Goal: Task Accomplishment & Management: Use online tool/utility

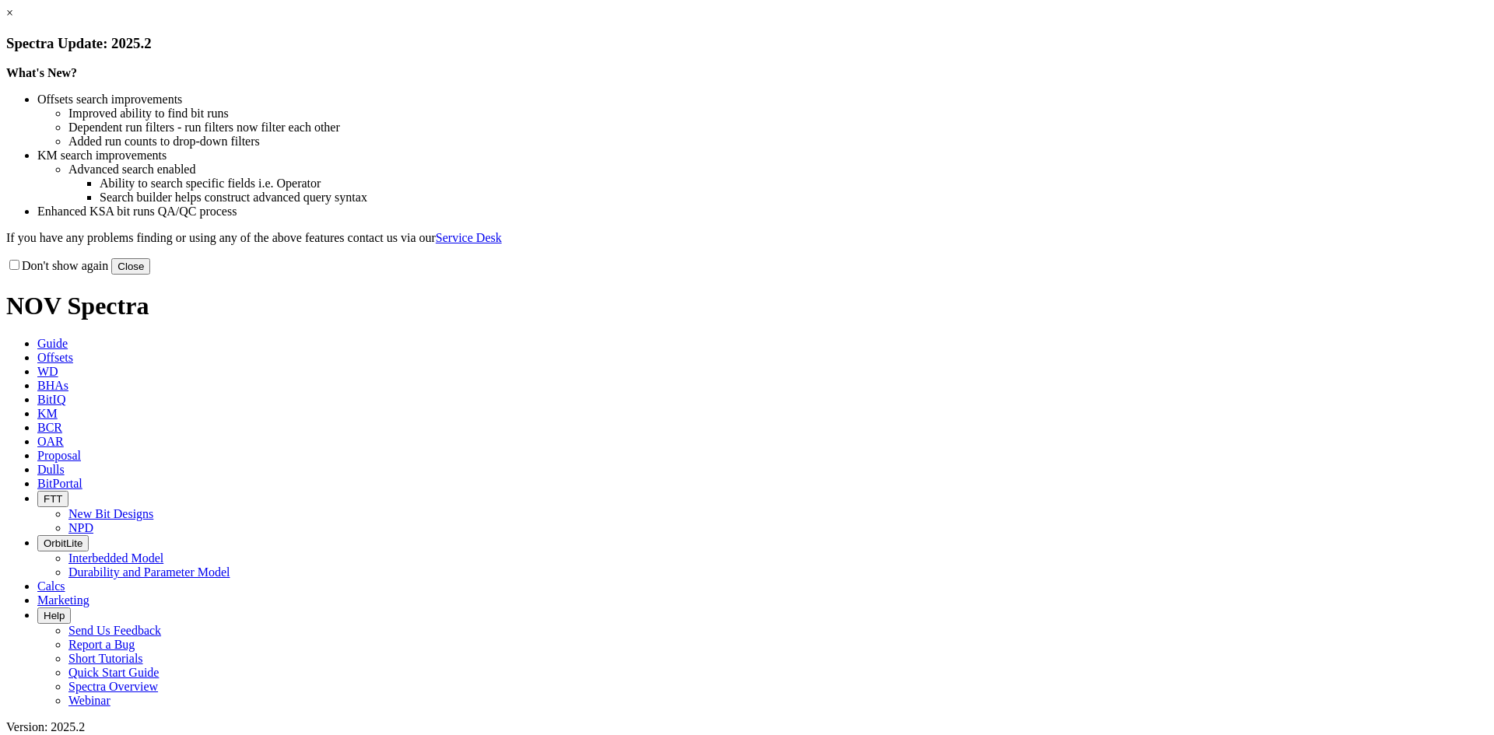
drag, startPoint x: 1079, startPoint y: 120, endPoint x: 1066, endPoint y: 128, distance: 15.1
click at [13, 19] on link "×" at bounding box center [9, 12] width 7 height 13
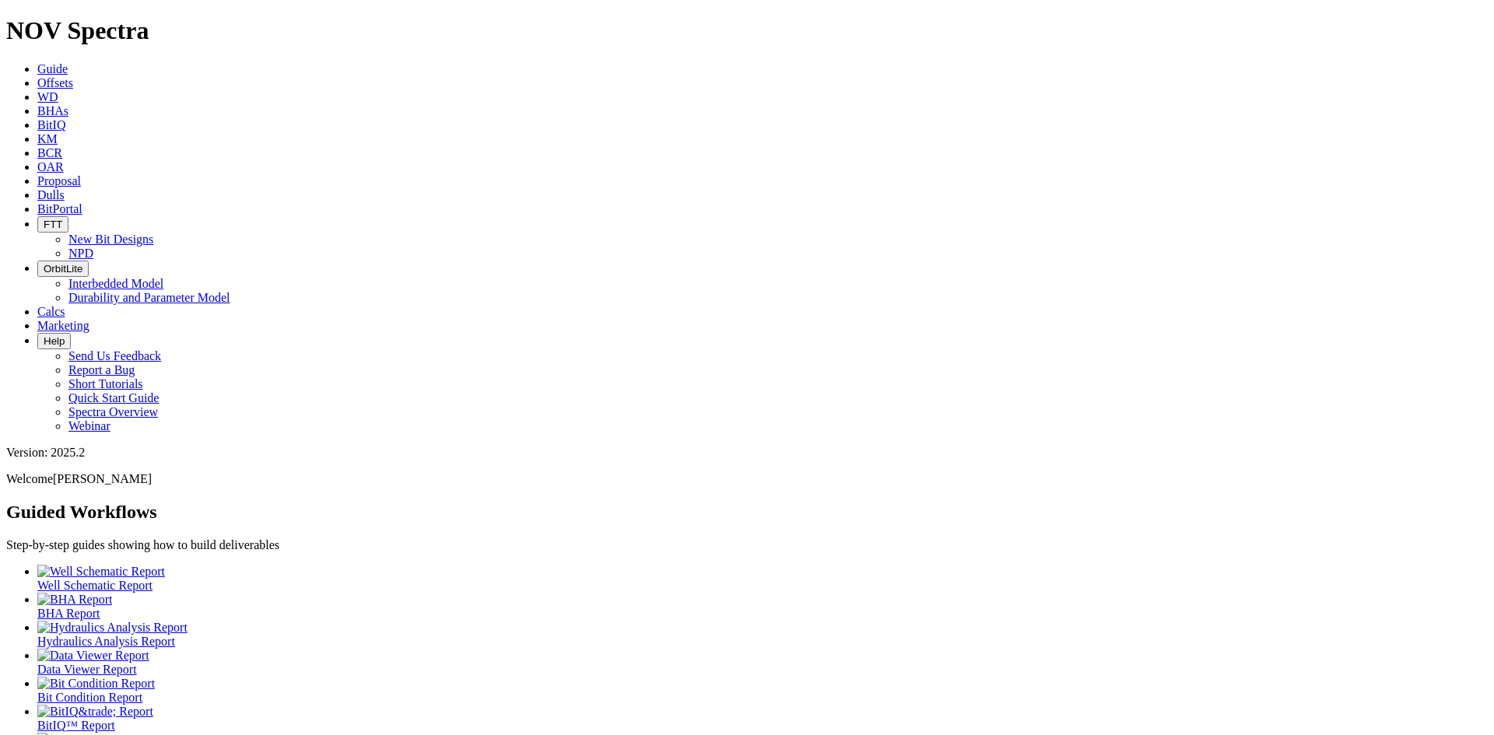
click at [73, 76] on span "Offsets" at bounding box center [55, 82] width 36 height 13
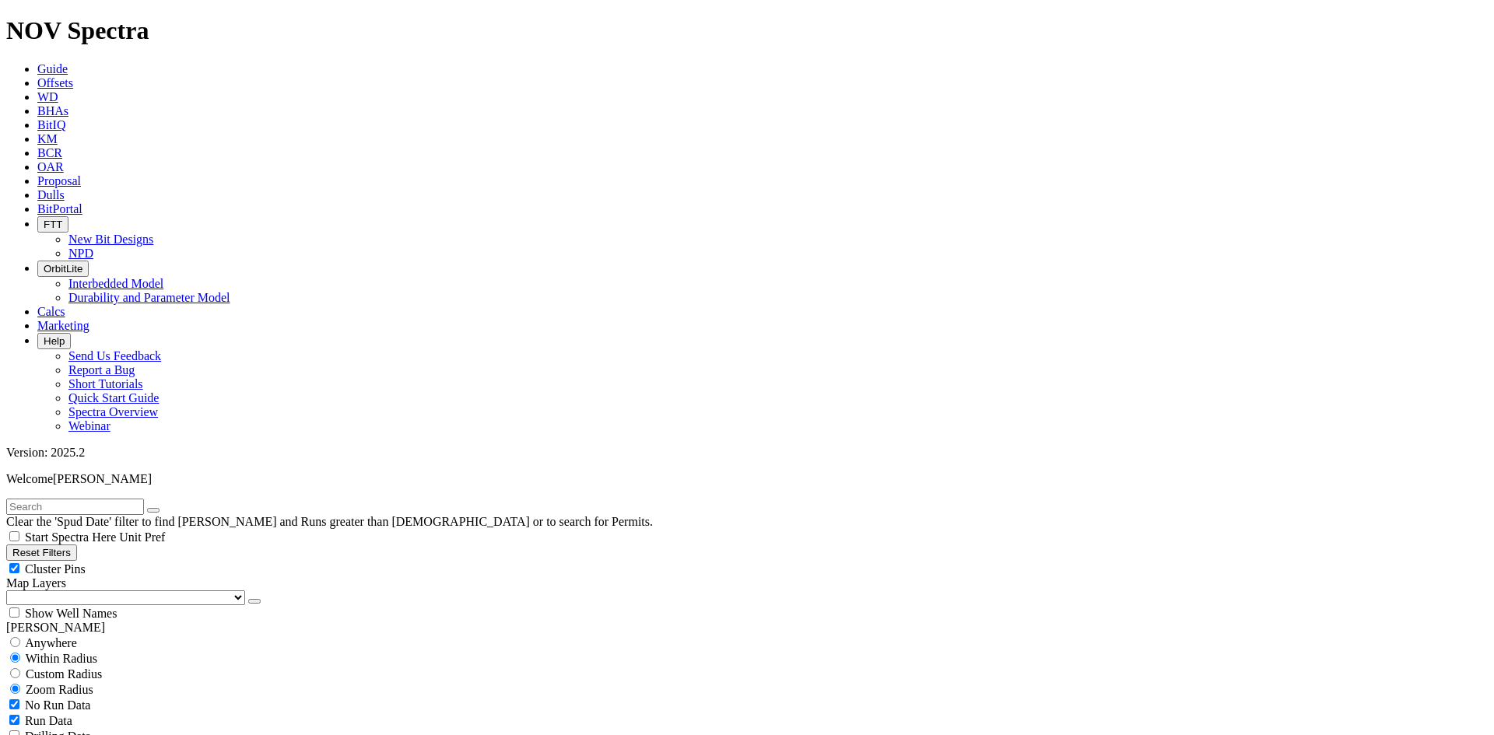
scroll to position [467, 0]
select select "9.875"
checkbox input "false"
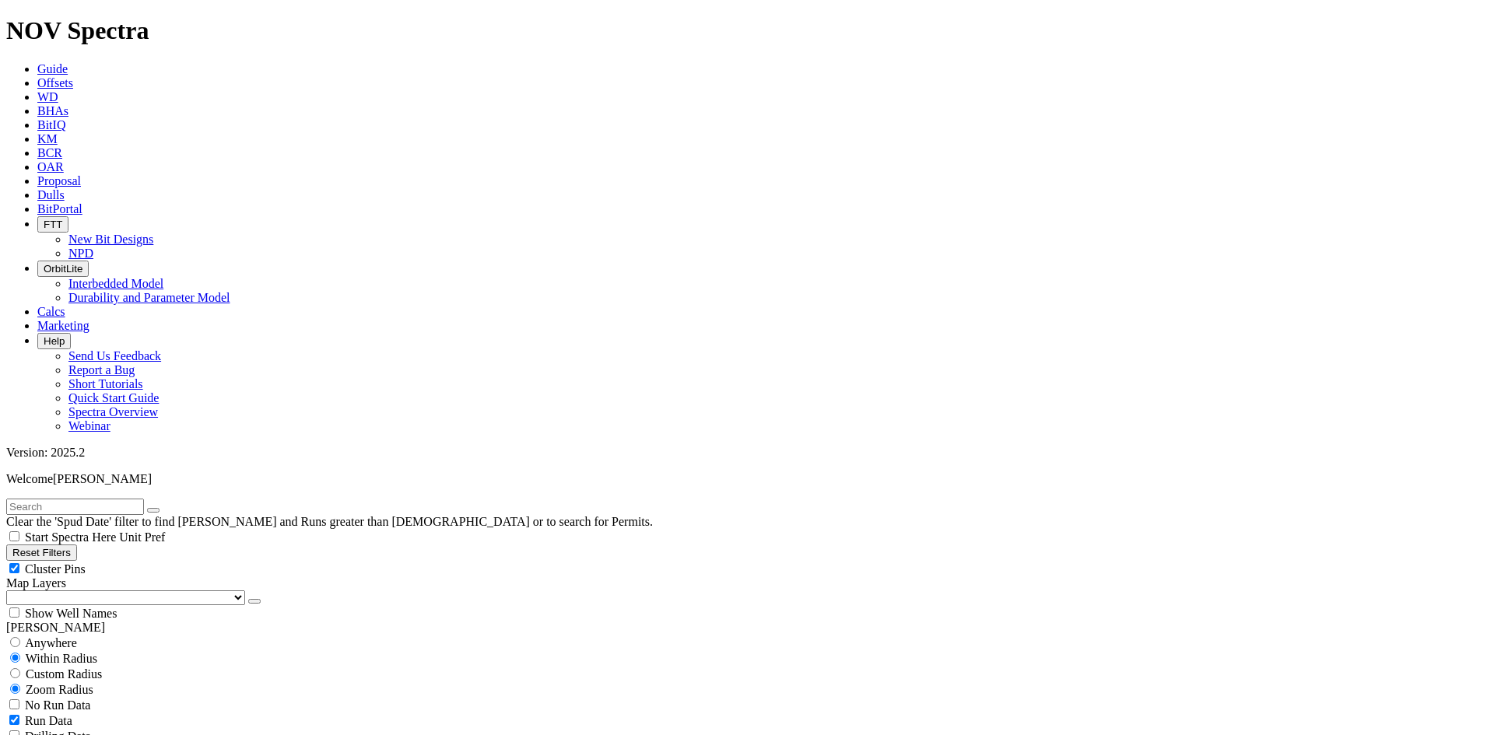
select select "? number:9.875 ?"
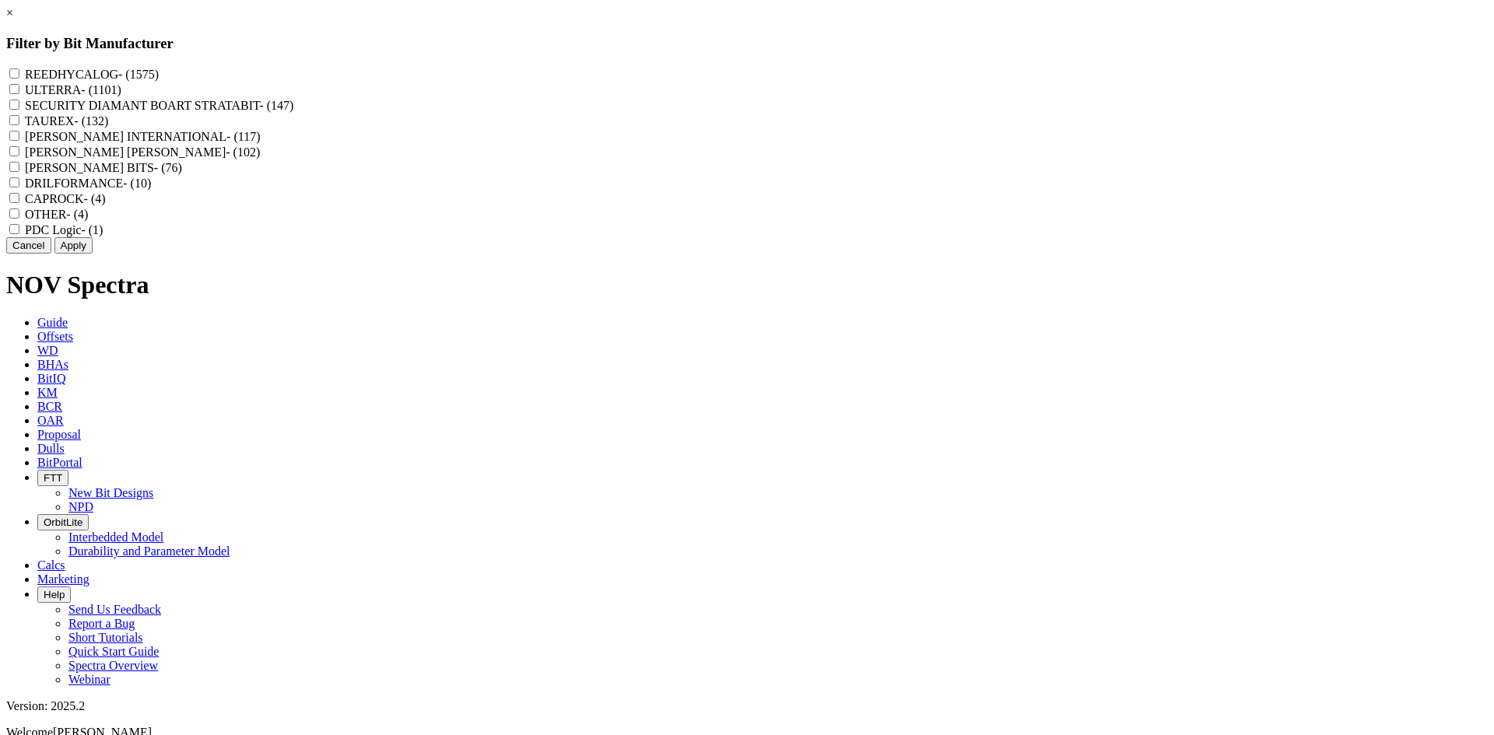
click at [159, 76] on label "REEDHYCALOG - (1575)" at bounding box center [92, 74] width 134 height 13
click at [19, 76] on input "REEDHYCALOG - (1575)" at bounding box center [14, 73] width 10 height 10
checkbox input "true"
click at [93, 254] on button "Apply" at bounding box center [73, 245] width 38 height 16
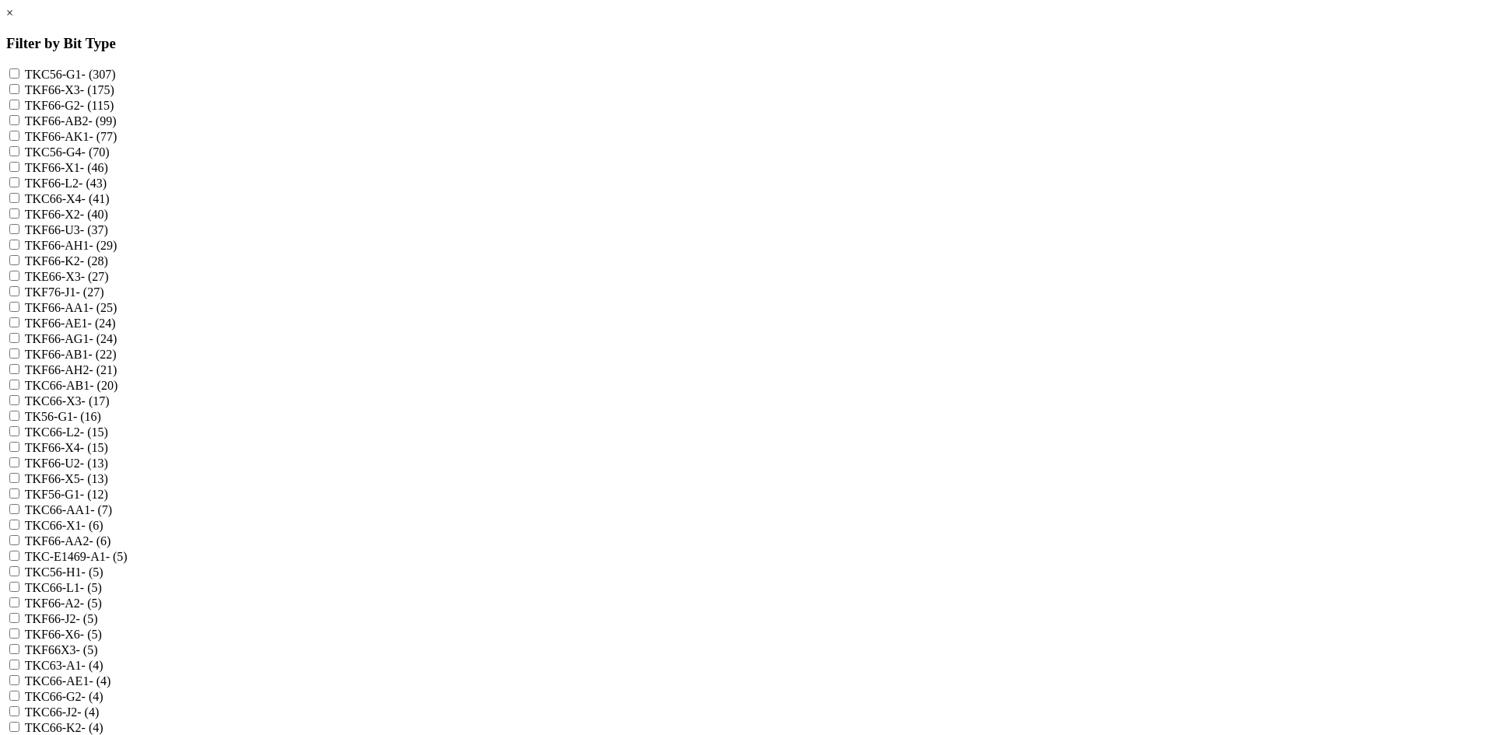
scroll to position [156, 0]
click at [103, 672] on label "TKC63-A1 - (4)" at bounding box center [64, 665] width 79 height 13
click at [19, 670] on input "TKC63-A1 - (4)" at bounding box center [14, 665] width 10 height 10
checkbox input "true"
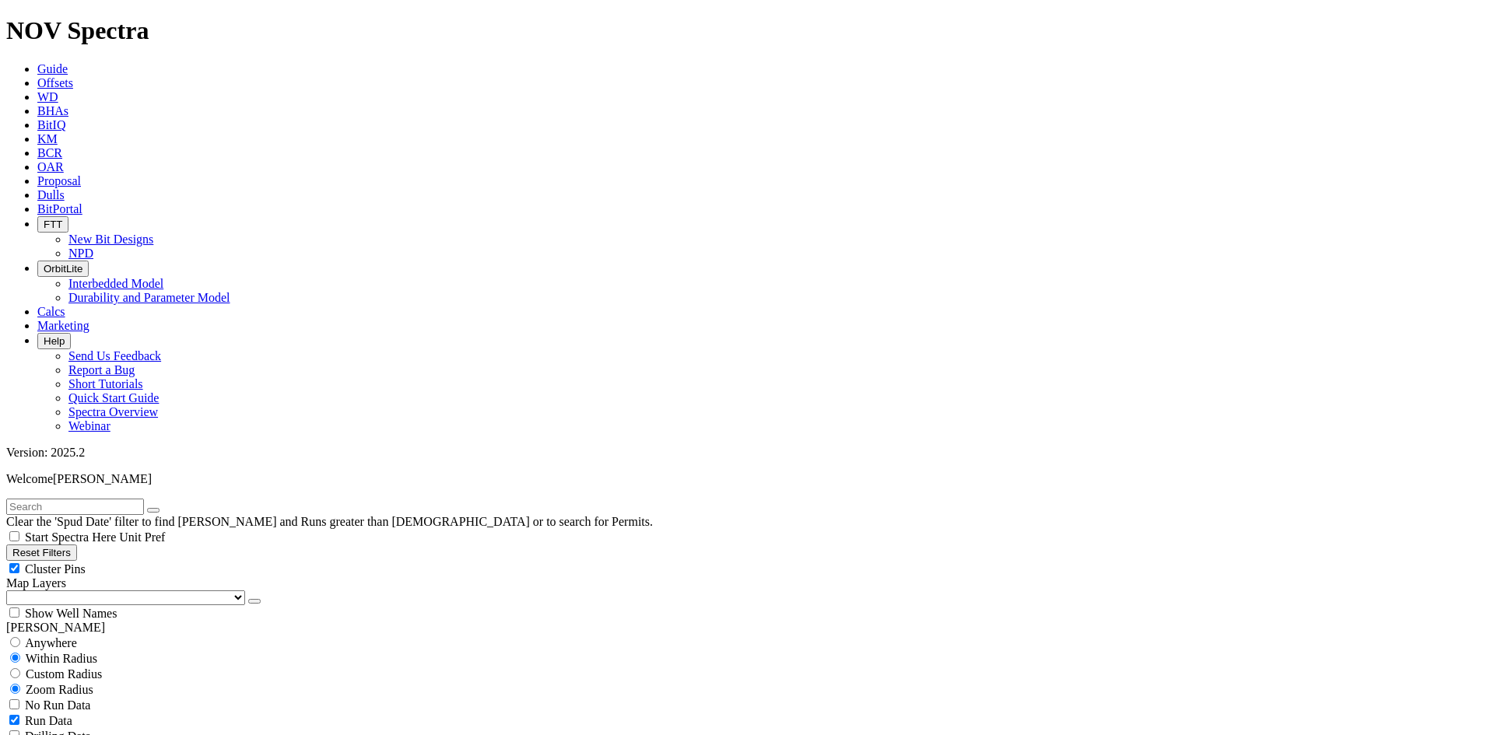
click at [86, 563] on span "Cluster Pins" at bounding box center [55, 569] width 61 height 13
checkbox input "false"
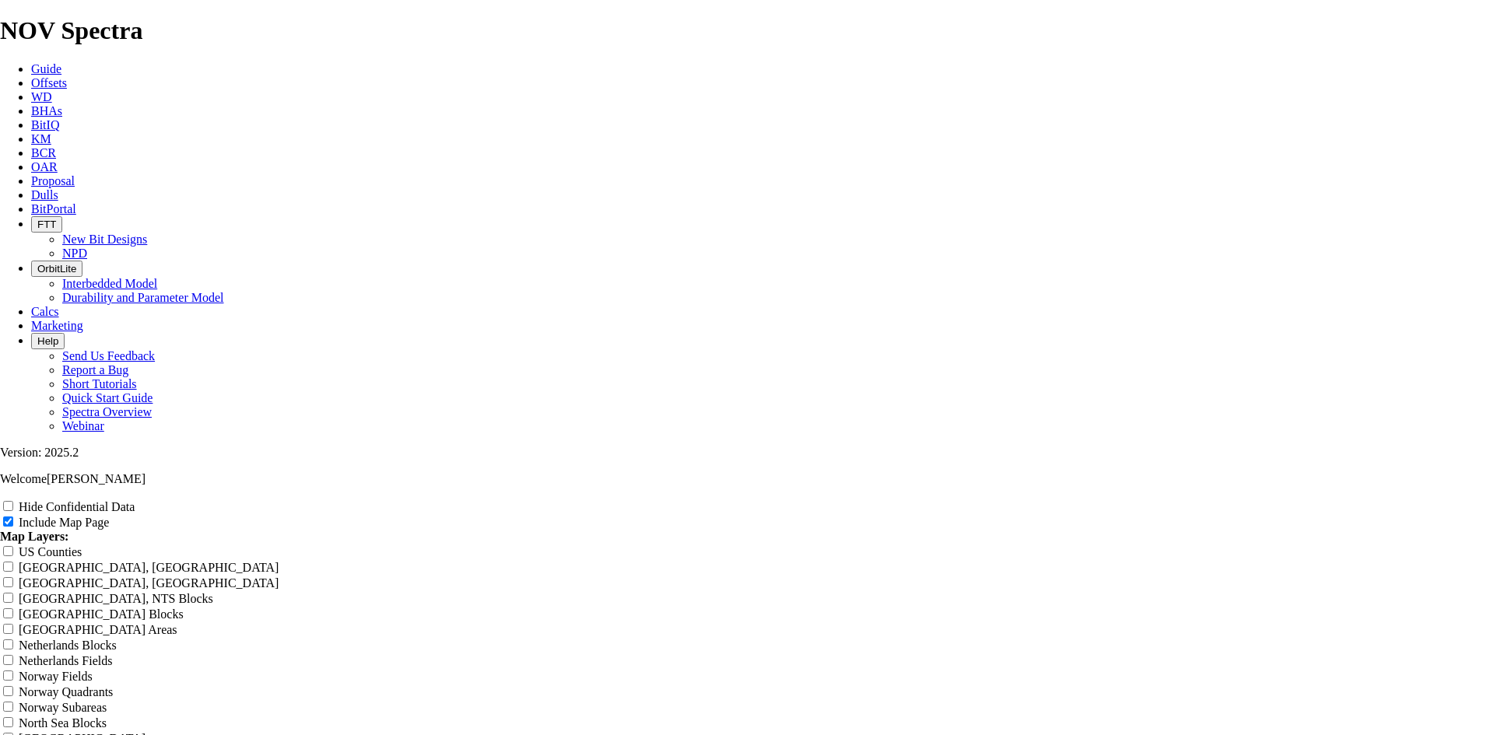
click at [135, 500] on label "Hide Confidential Data" at bounding box center [77, 506] width 116 height 13
click at [13, 501] on input "Hide Confidential Data" at bounding box center [8, 506] width 10 height 10
checkbox input "true"
drag, startPoint x: 885, startPoint y: 114, endPoint x: 329, endPoint y: 199, distance: 562.2
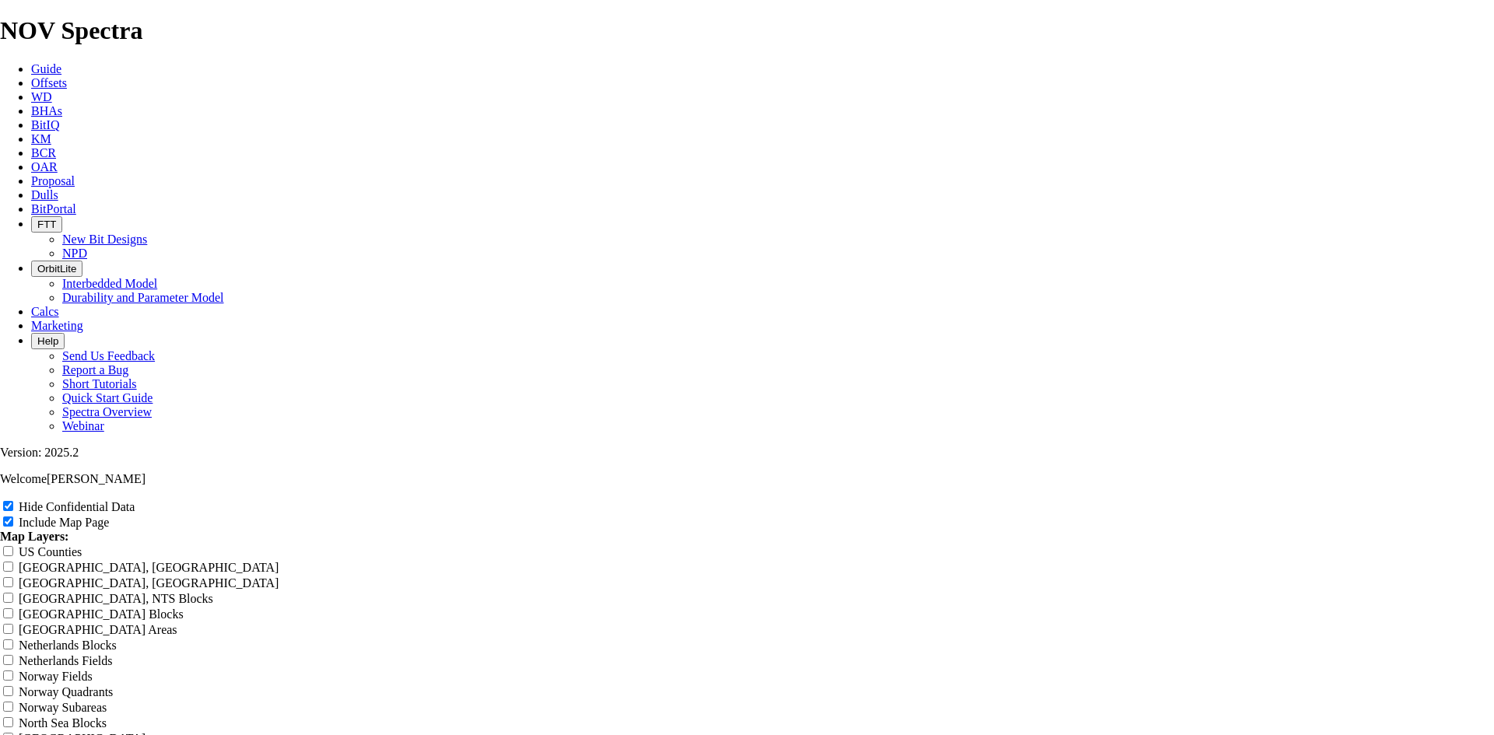
type input "9"
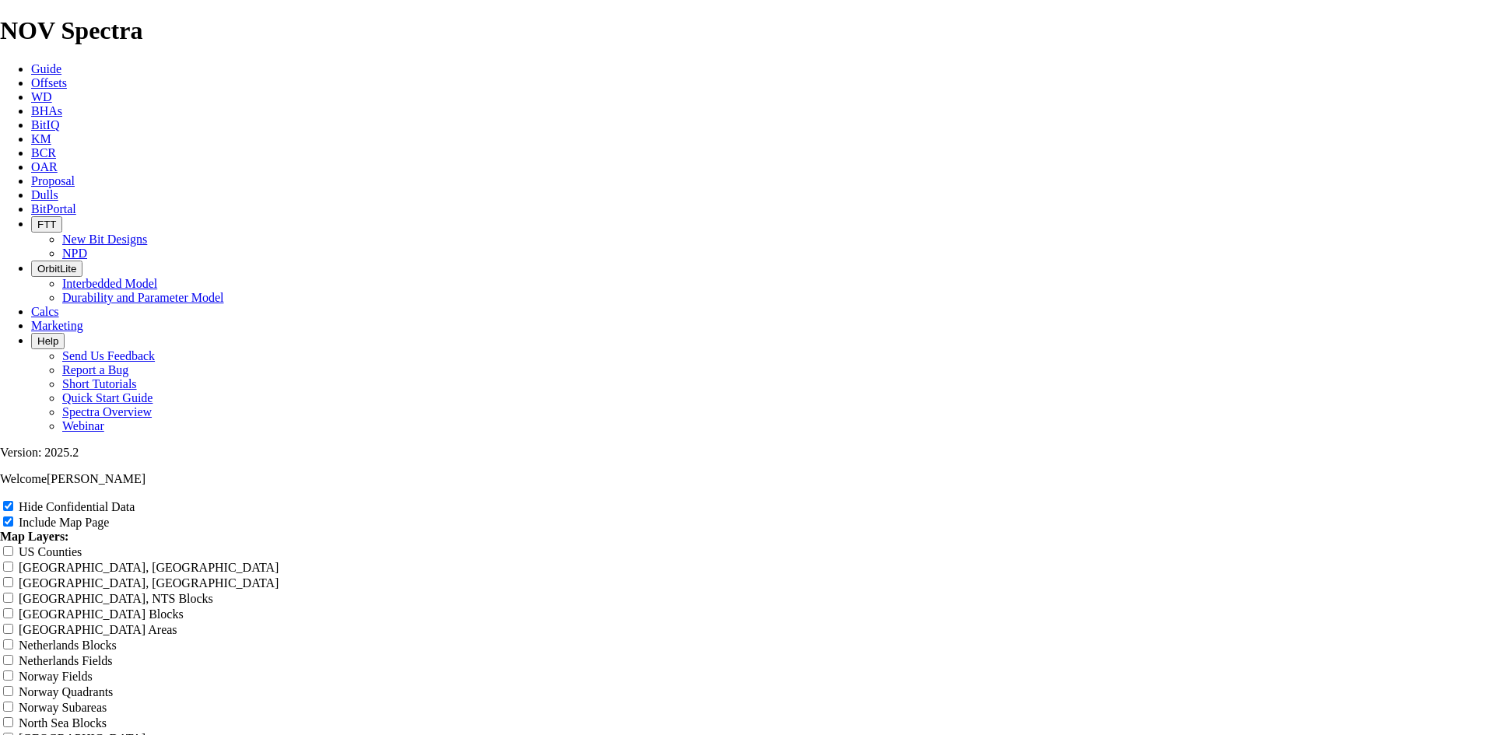
type input "9."
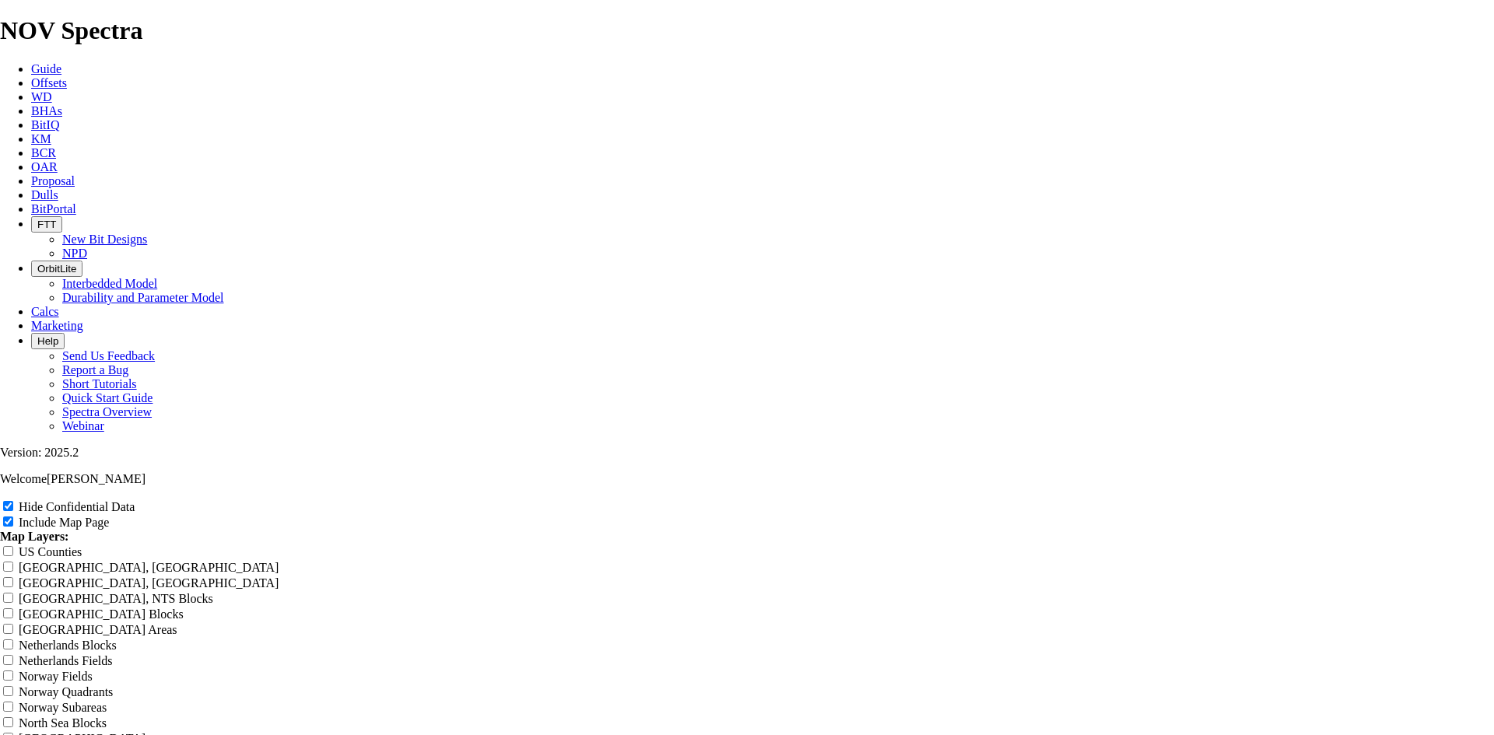
type input "9.8"
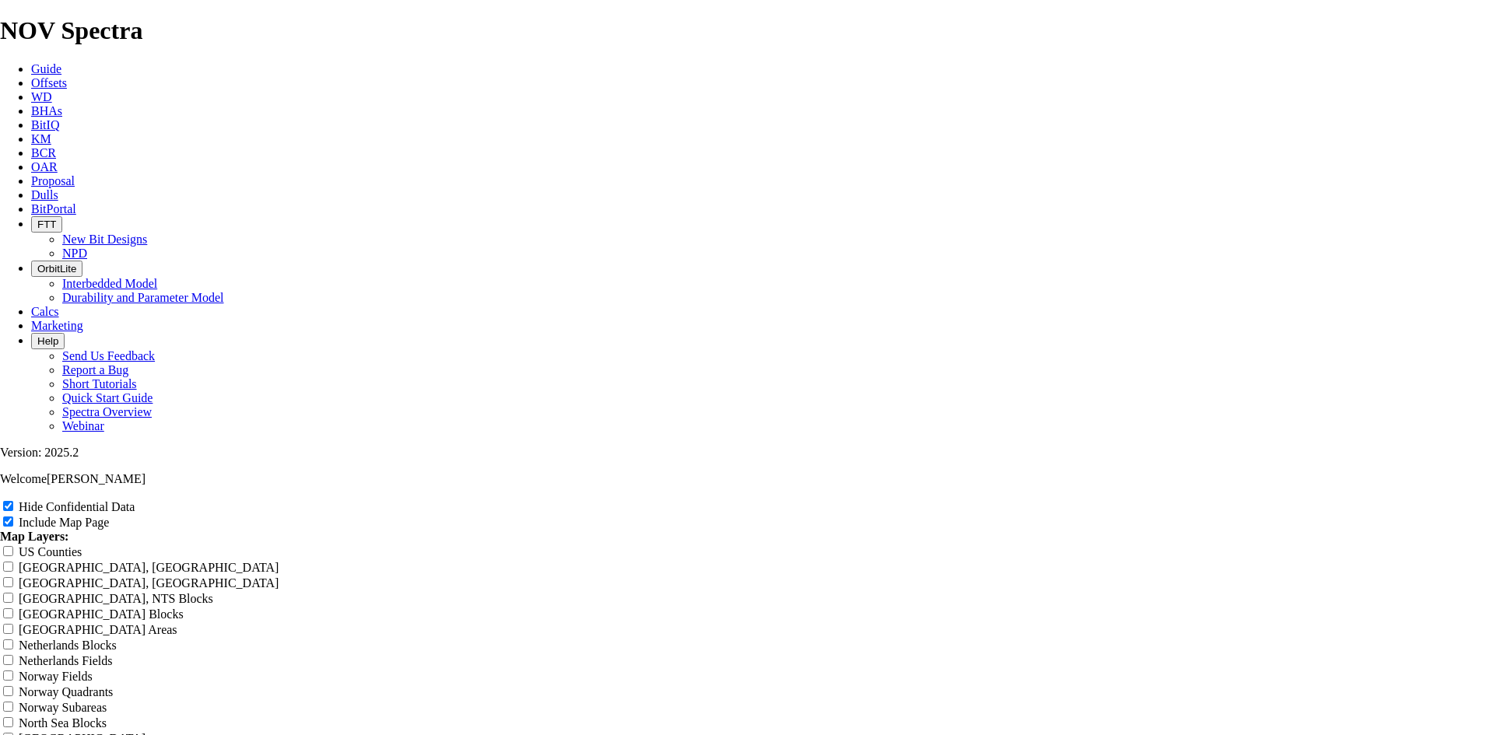
type input "9.88"
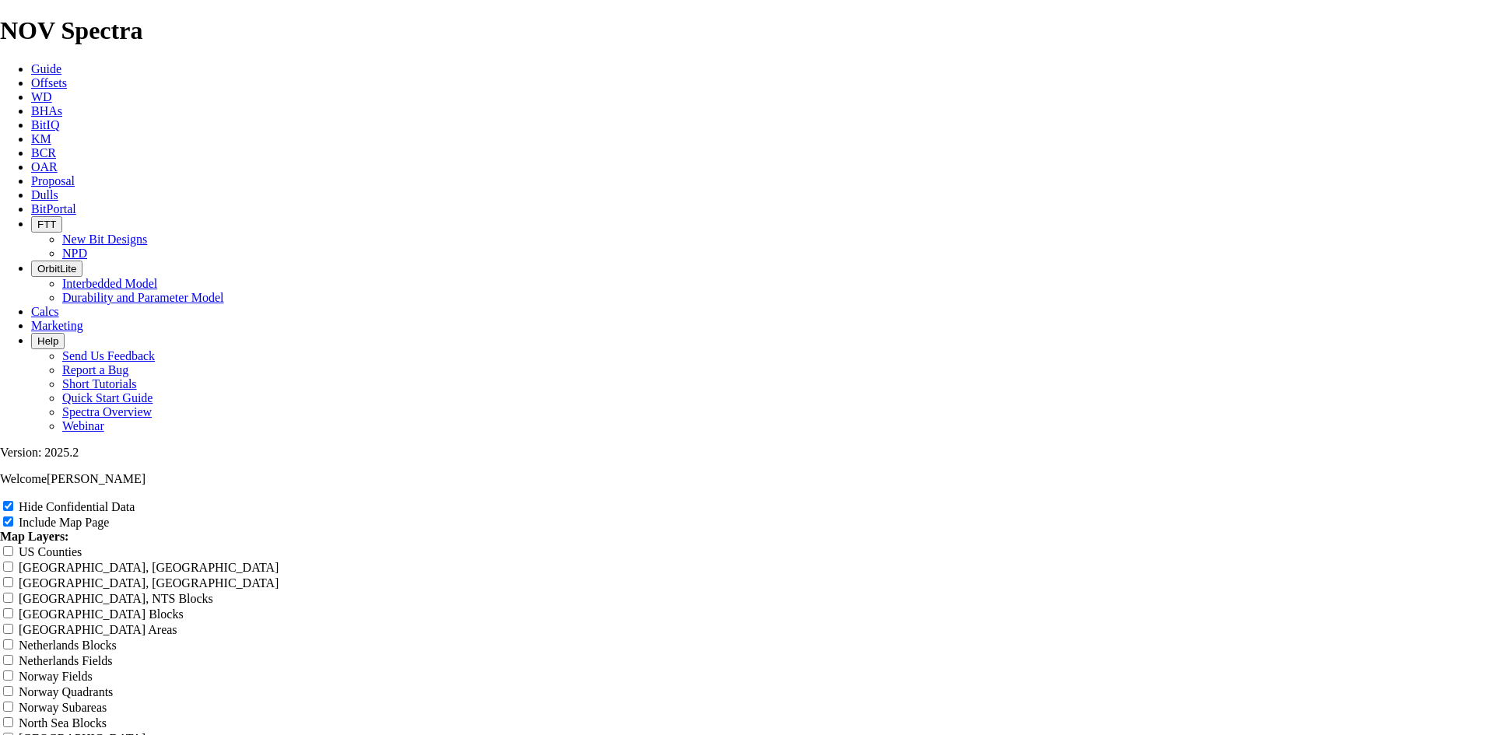
type input "9.88 T"
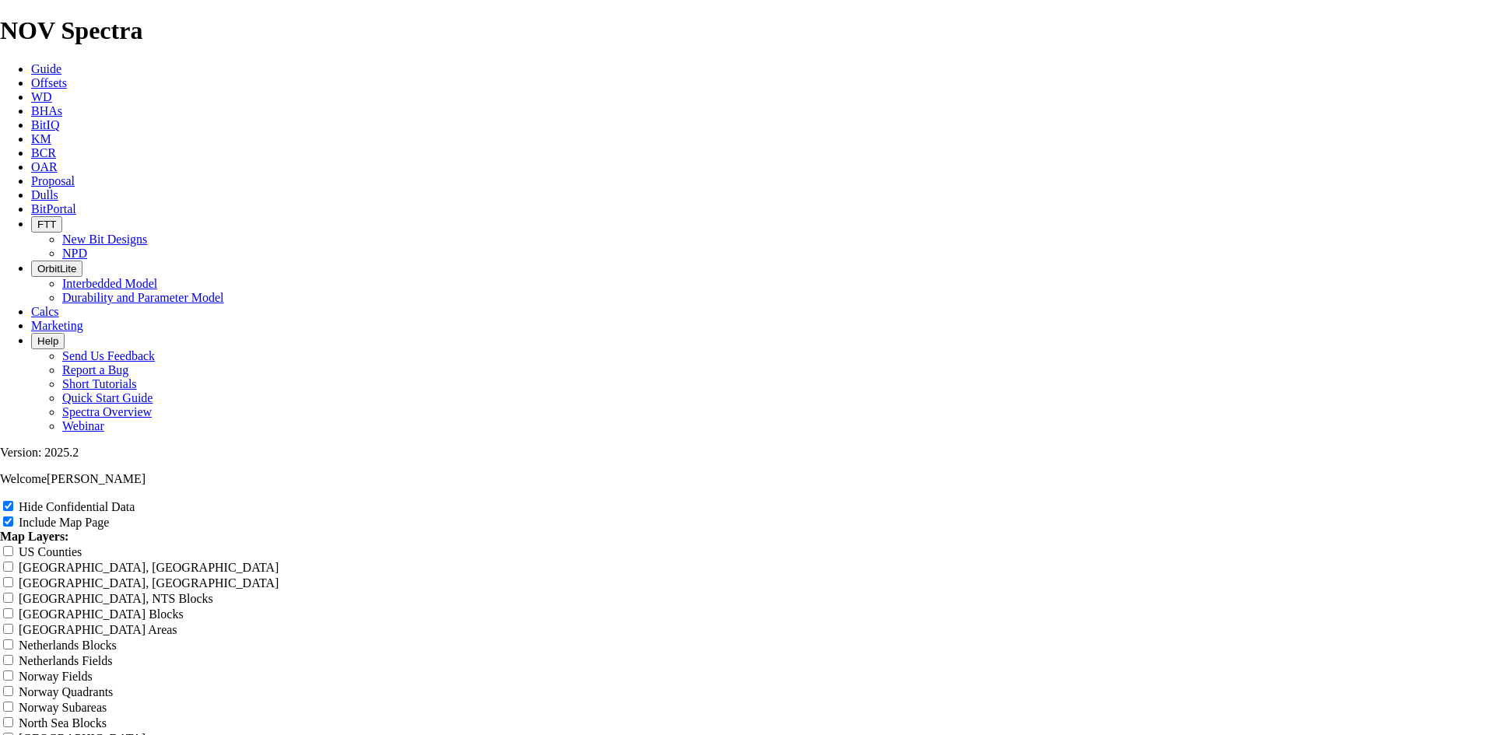
type input "9.88 TK"
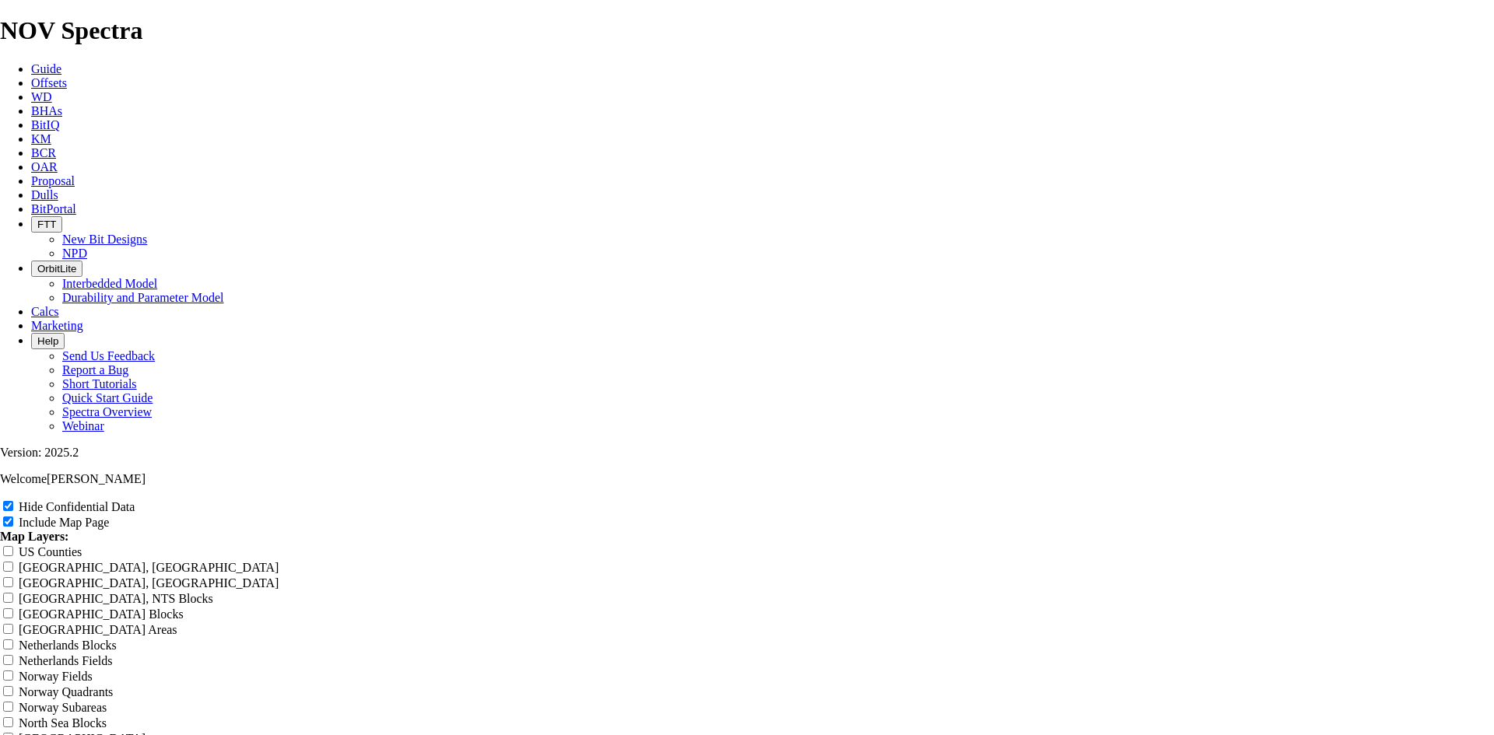
type input "9.88 TKC"
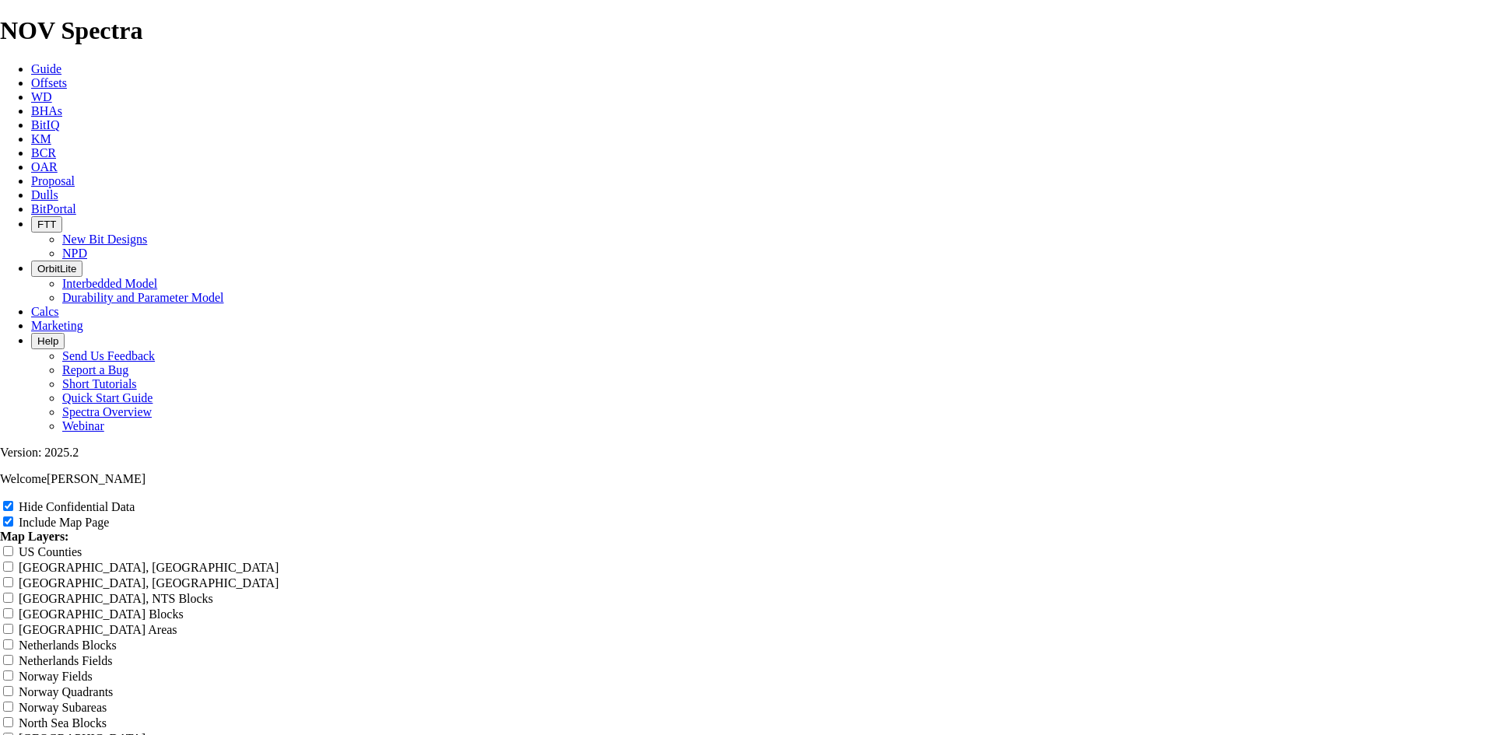
type input "9.88 TKC6"
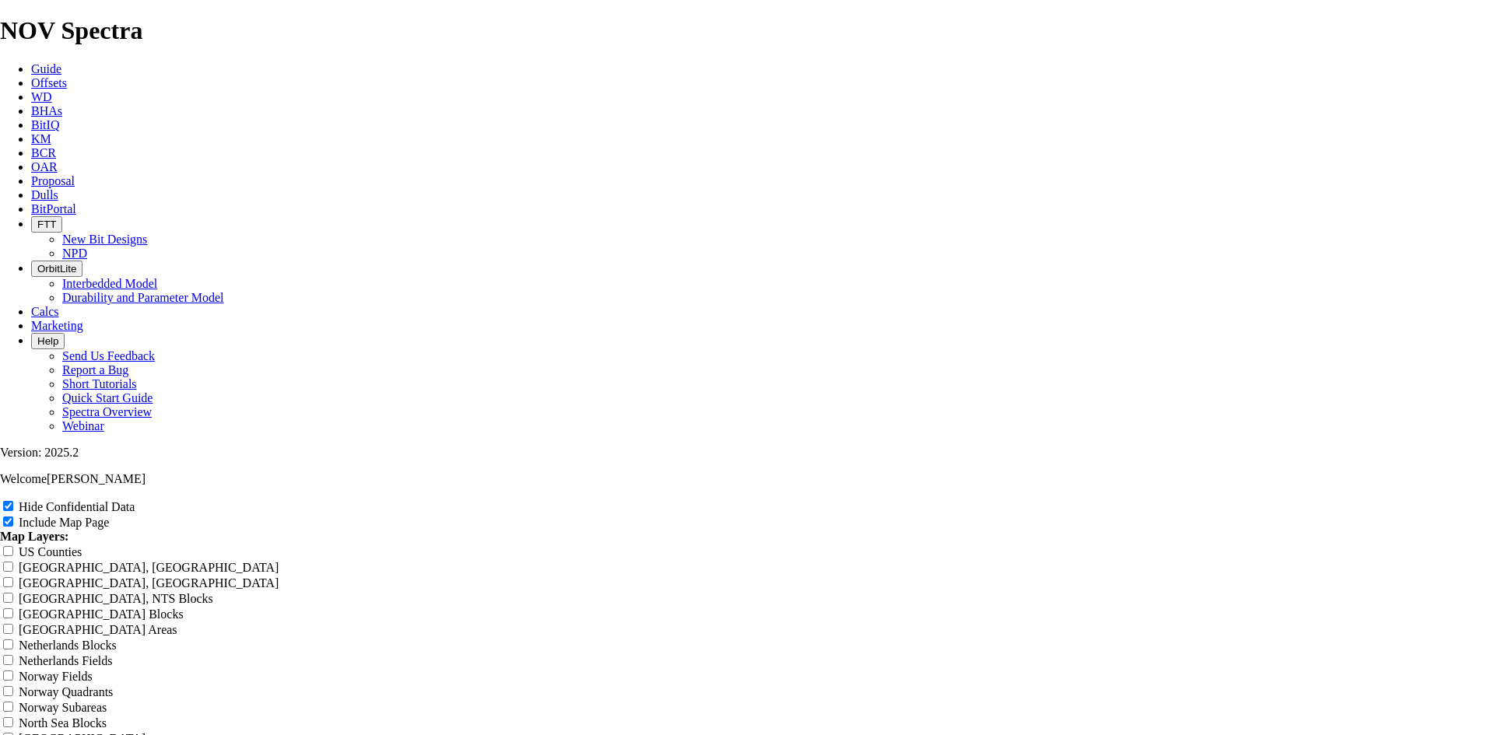
type input "9.88 TKC63"
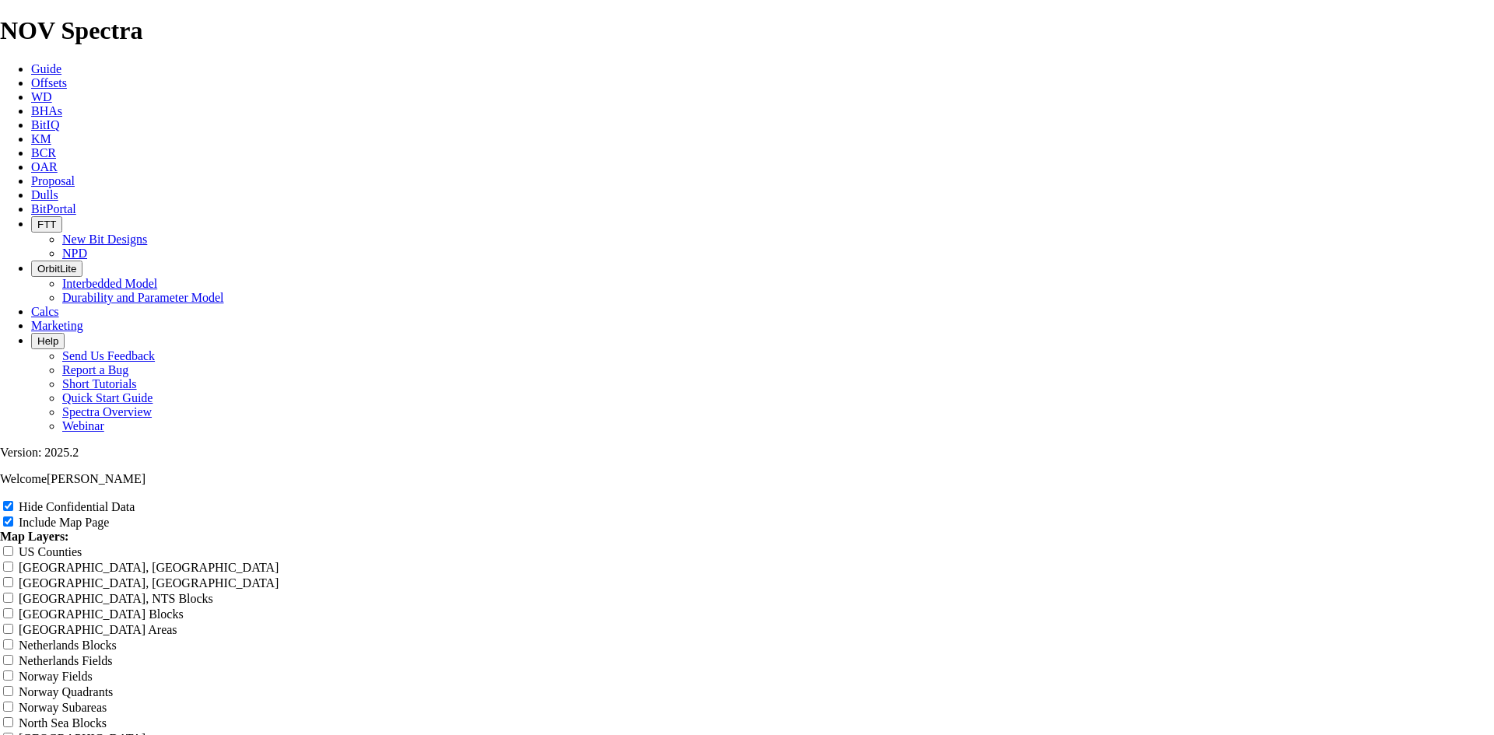
type input "9.88 TKC63-"
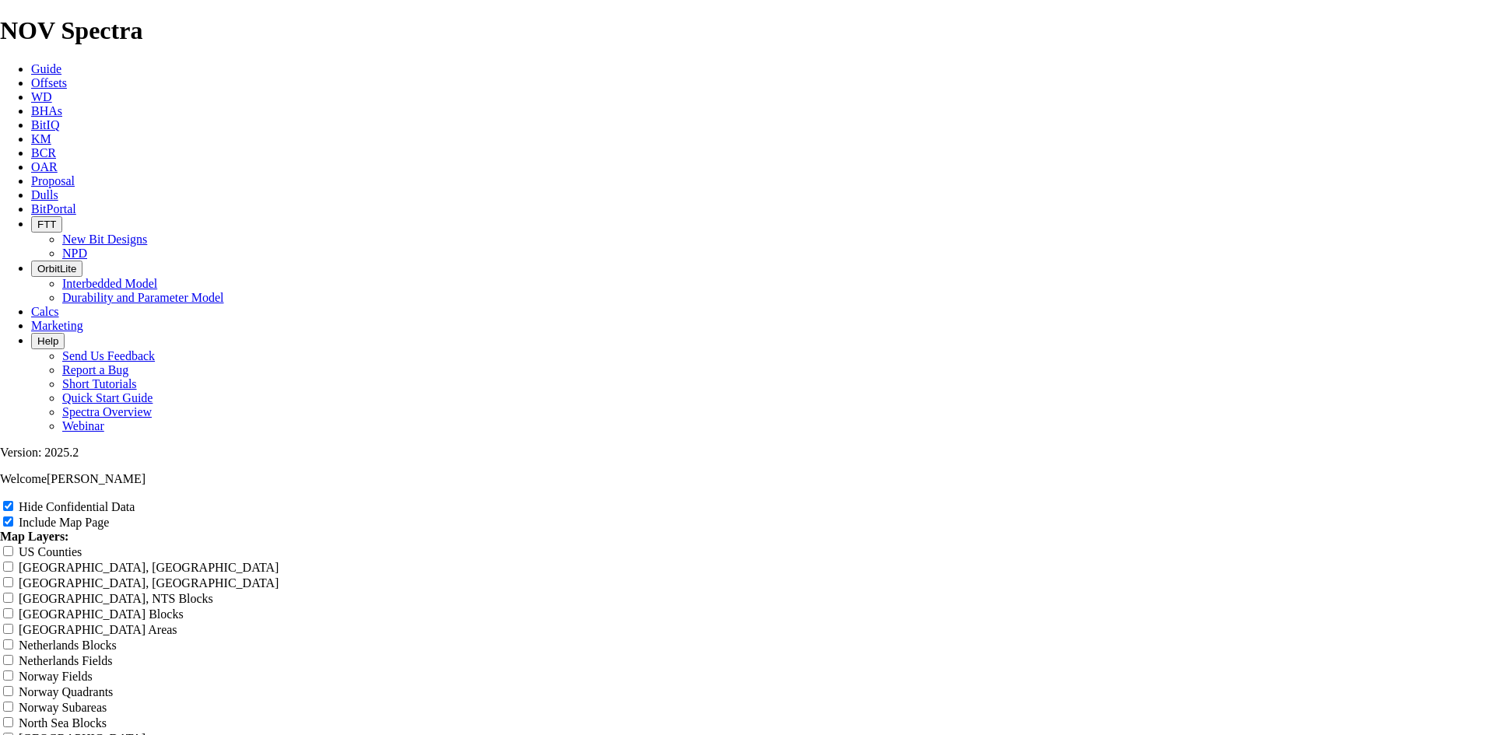
type input "9.88 TKC63-A"
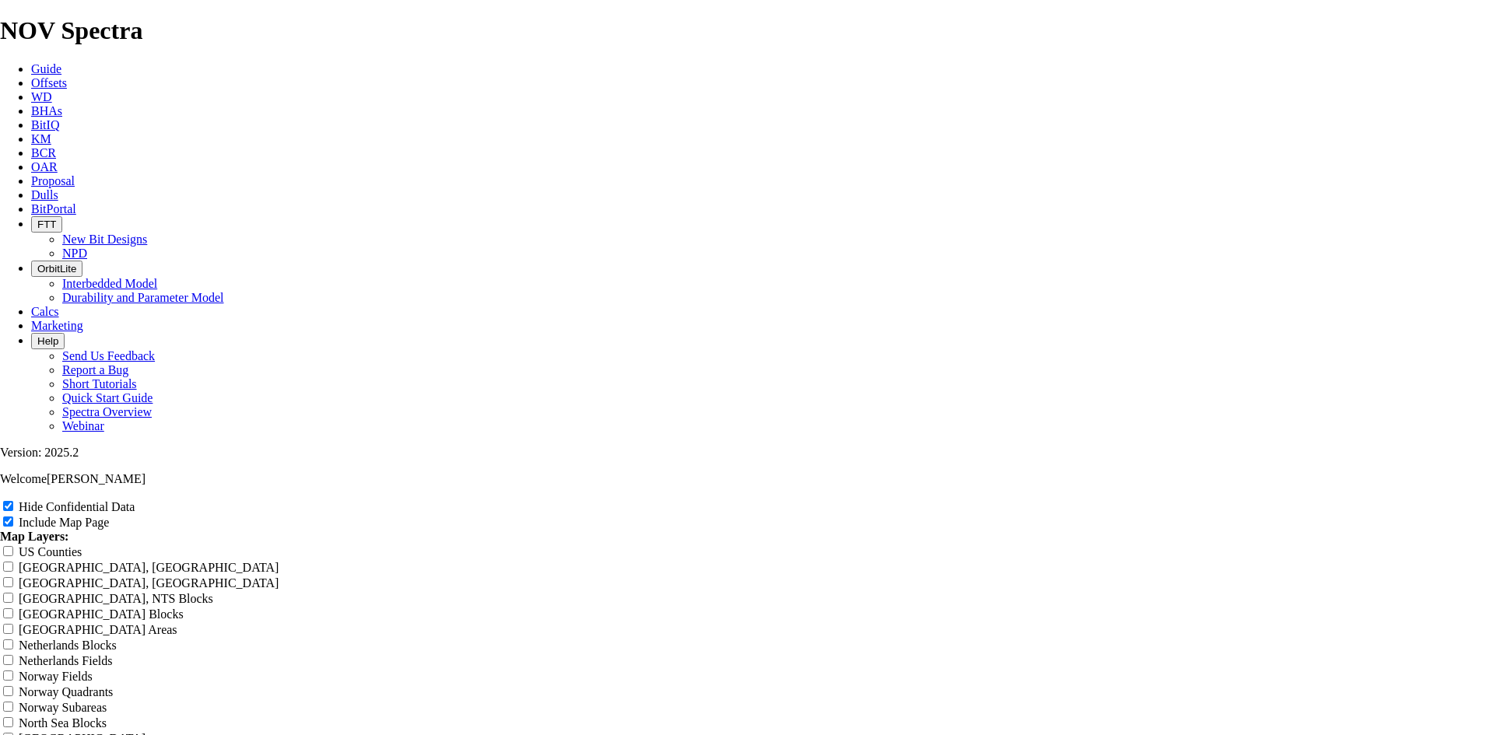
type input "9.88 TKC63-A1"
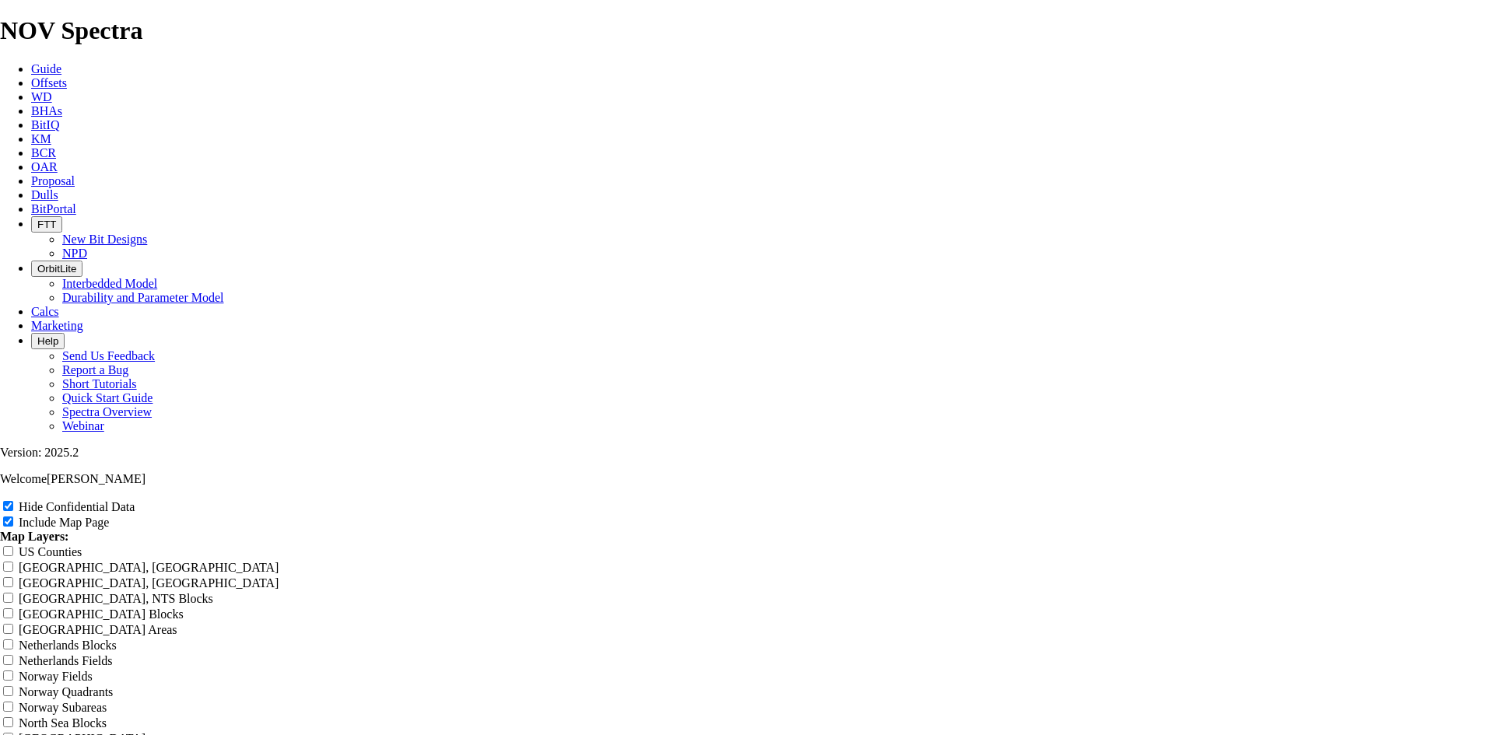
type input "9.88 TKC63-A1 C"
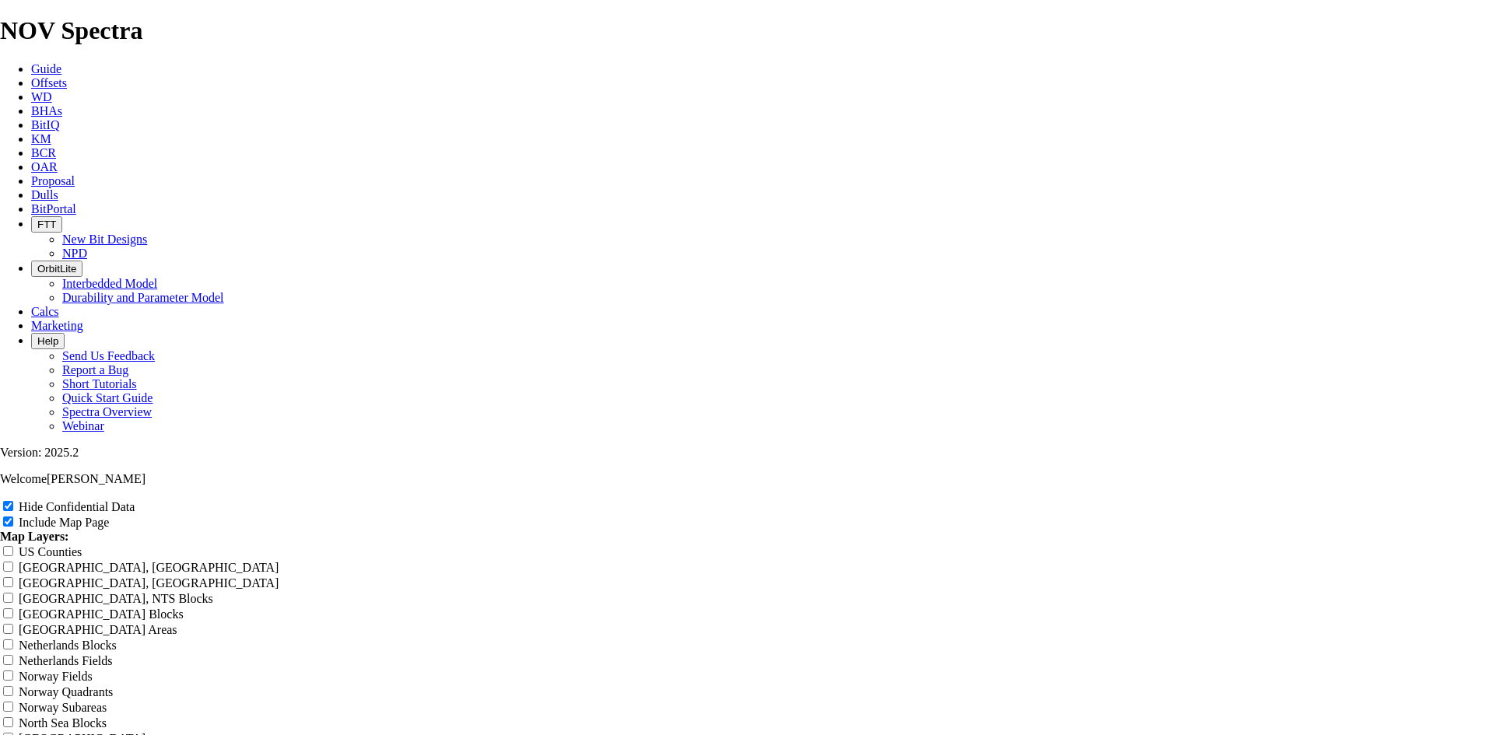
type input "9.88 TKC63-A1 Cu"
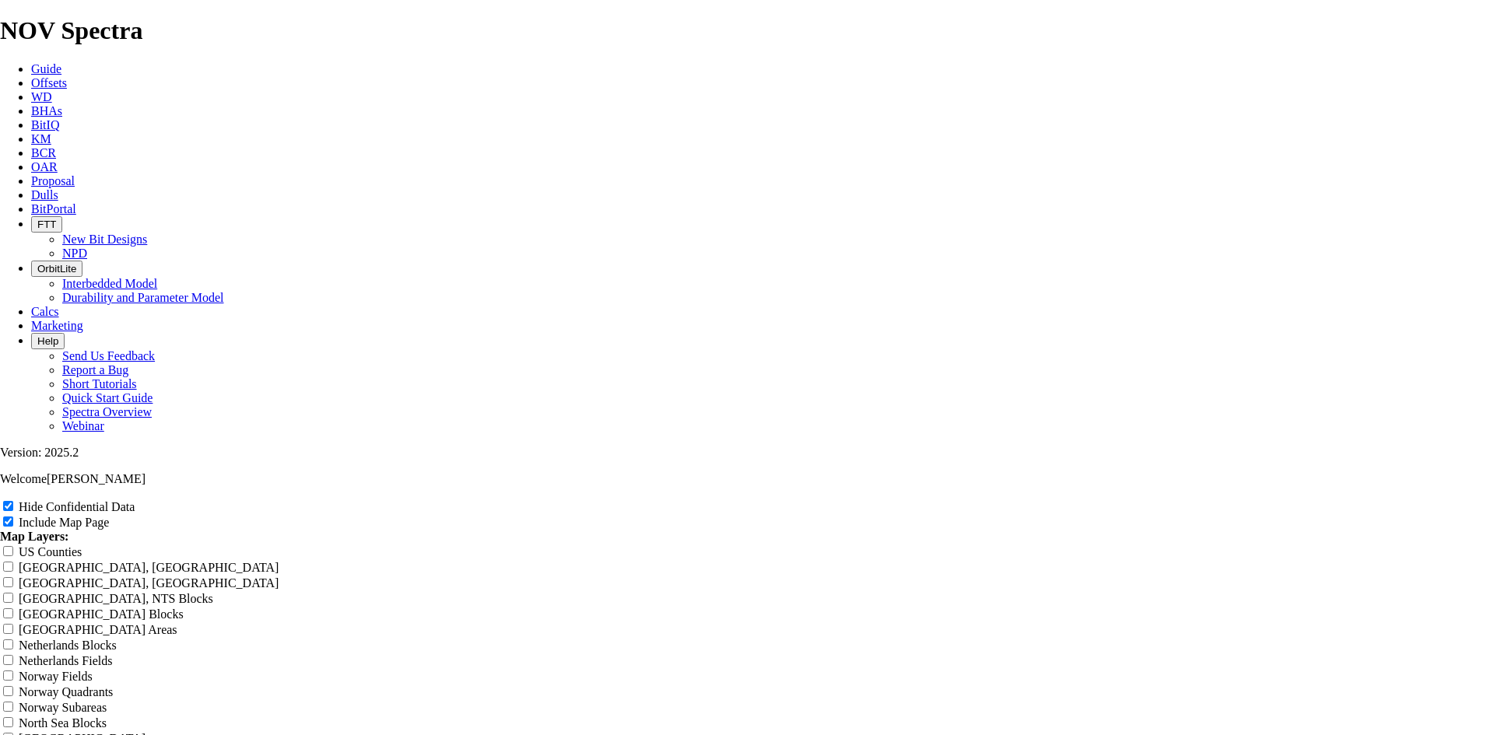
type input "9.88 TKC63-A1 Cur"
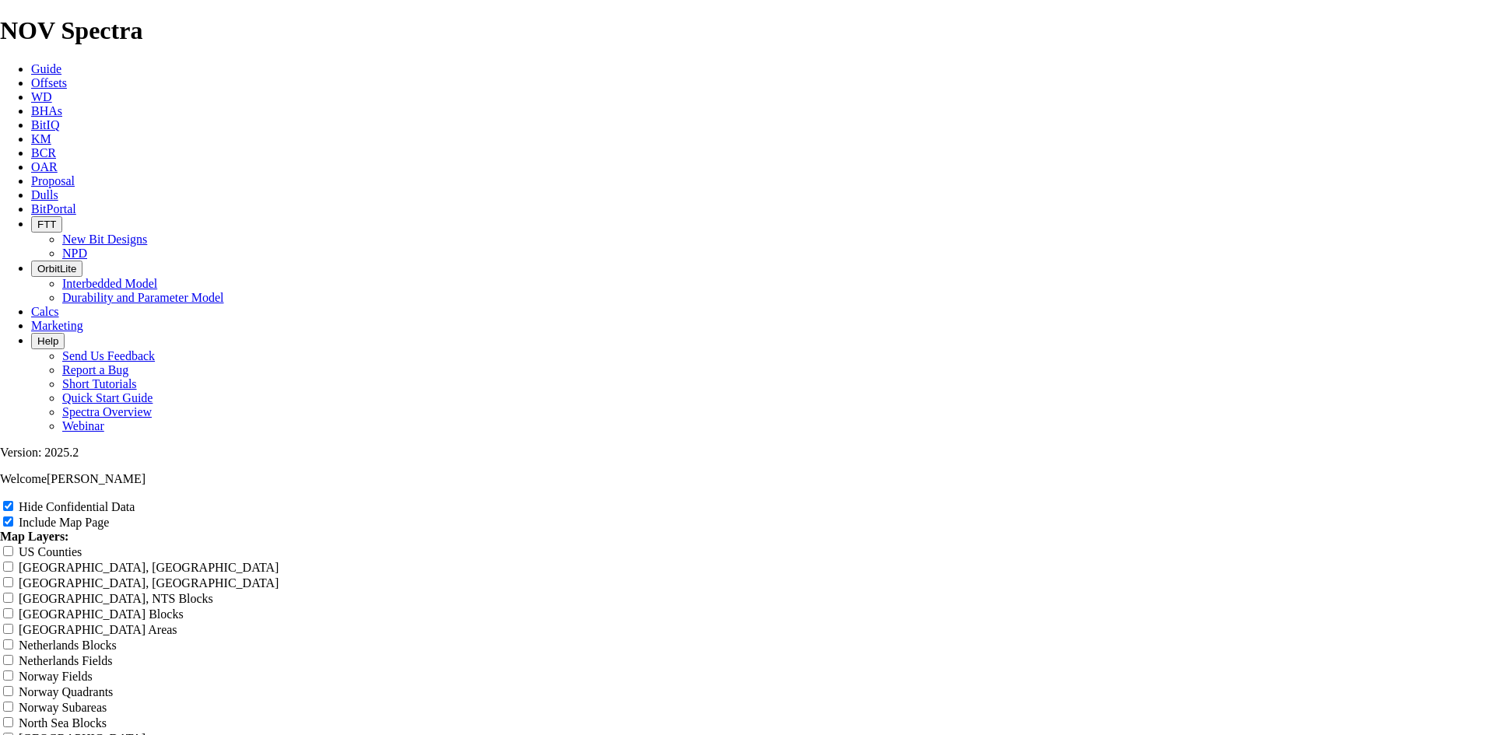
type input "9.88 TKC63-A1 Curv"
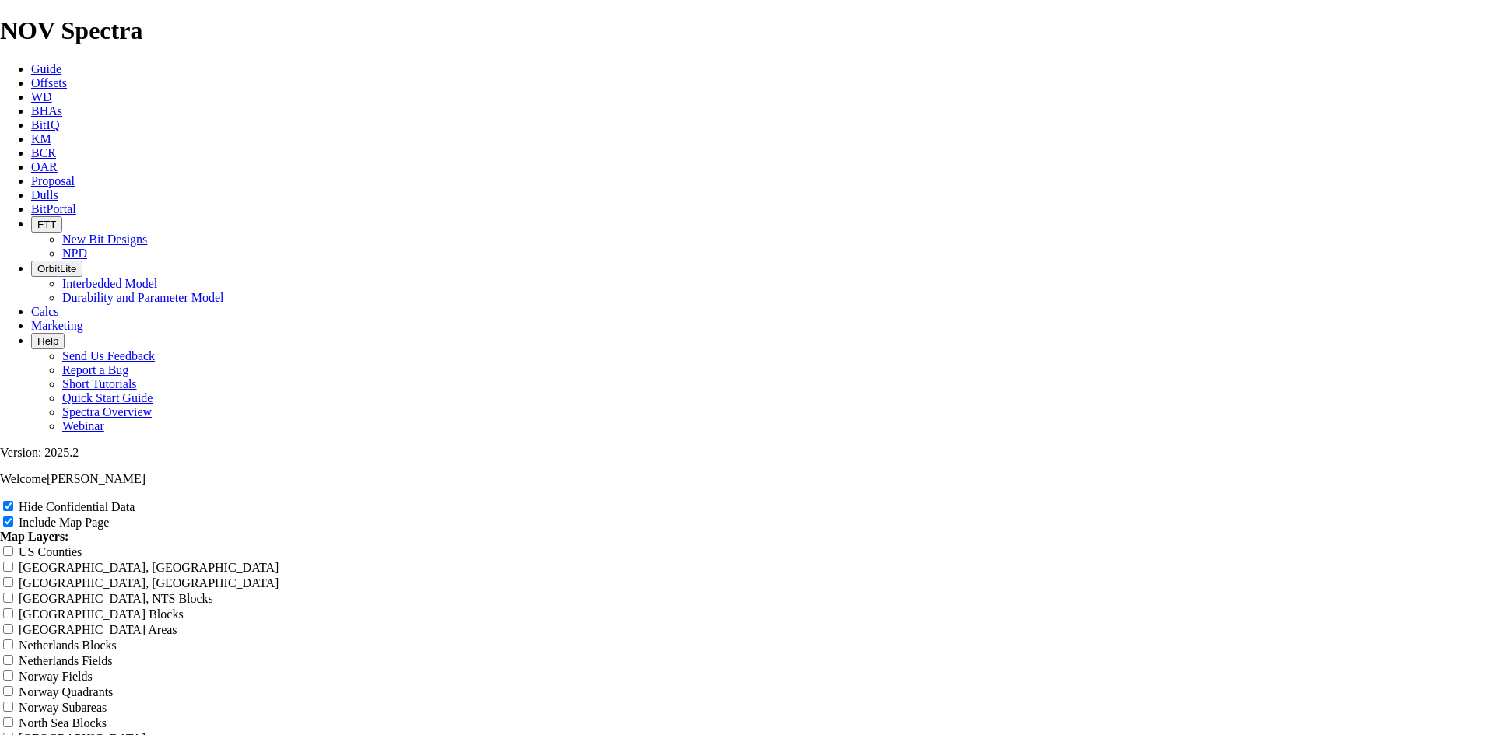
type input "9.88 TKC63-A1 Curve"
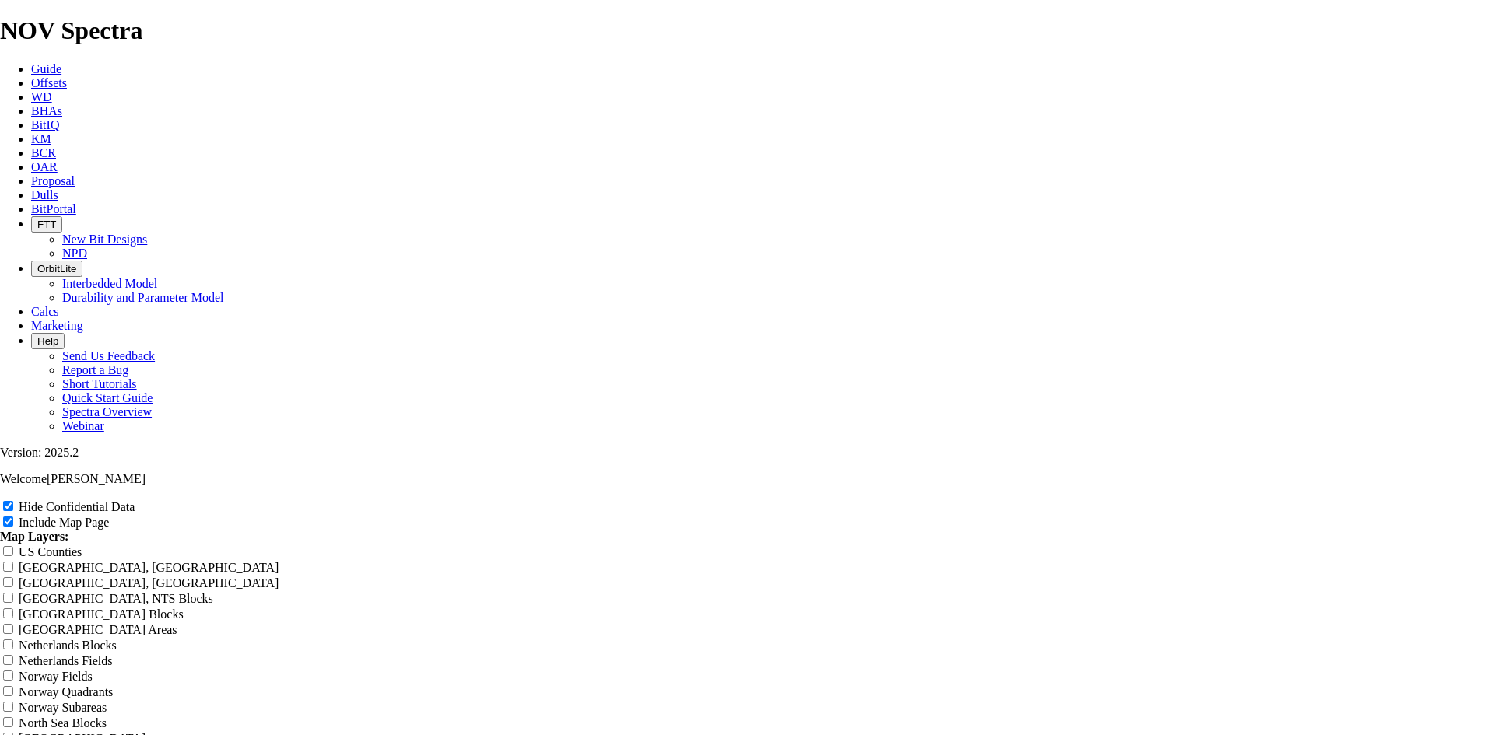
type input "9.88 TKC63-A1 Curve o"
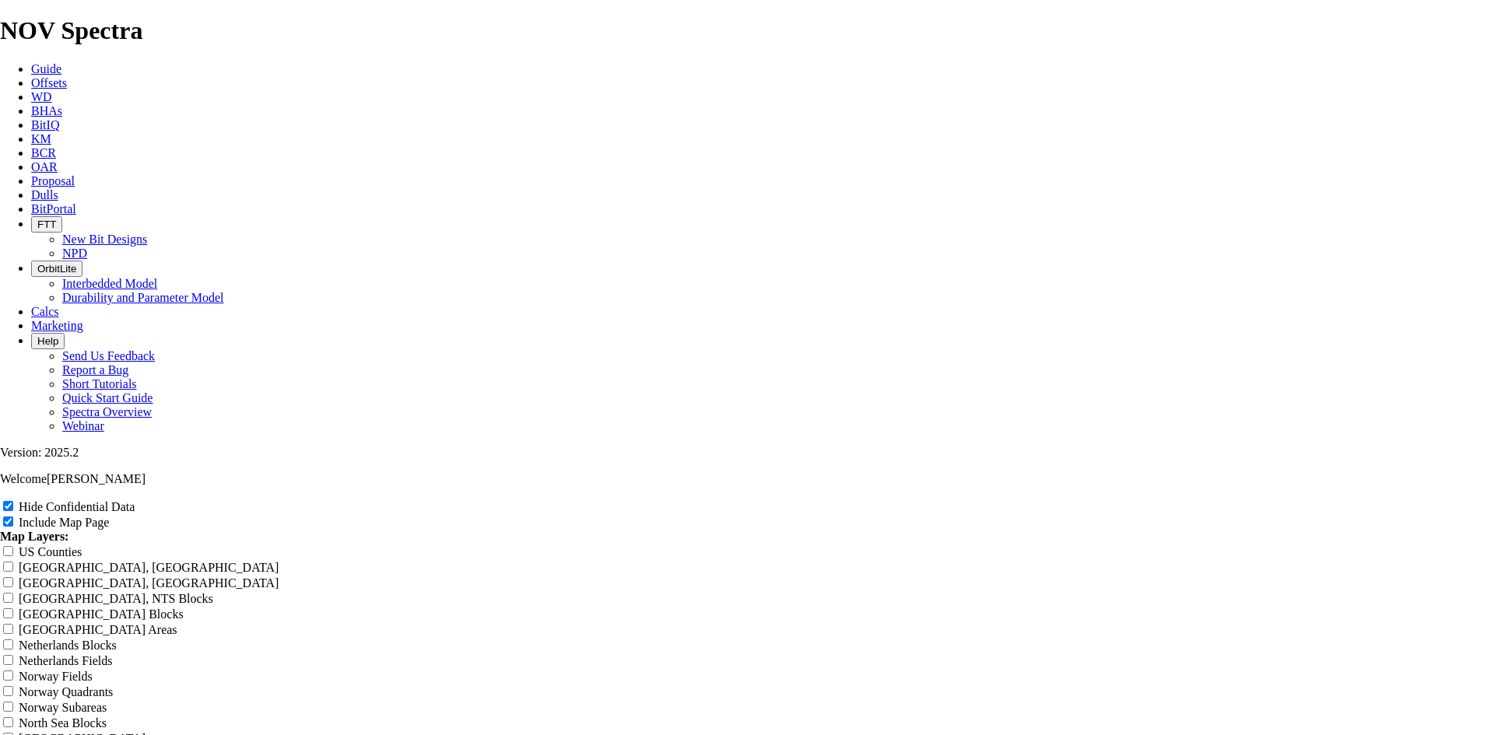
type input "9.88 TKC63-A1 Curve of"
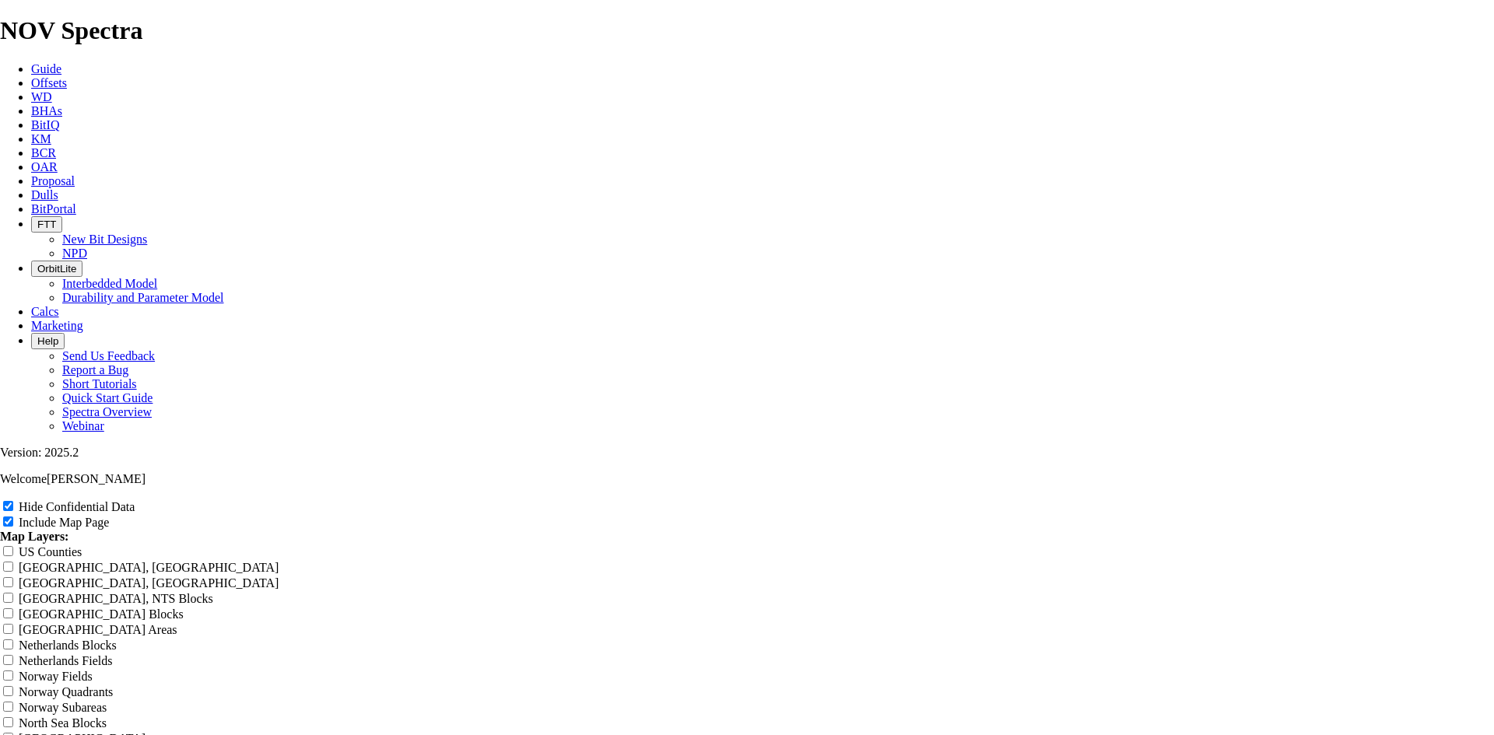
type input "9.88 TKC63-A1 Curve off"
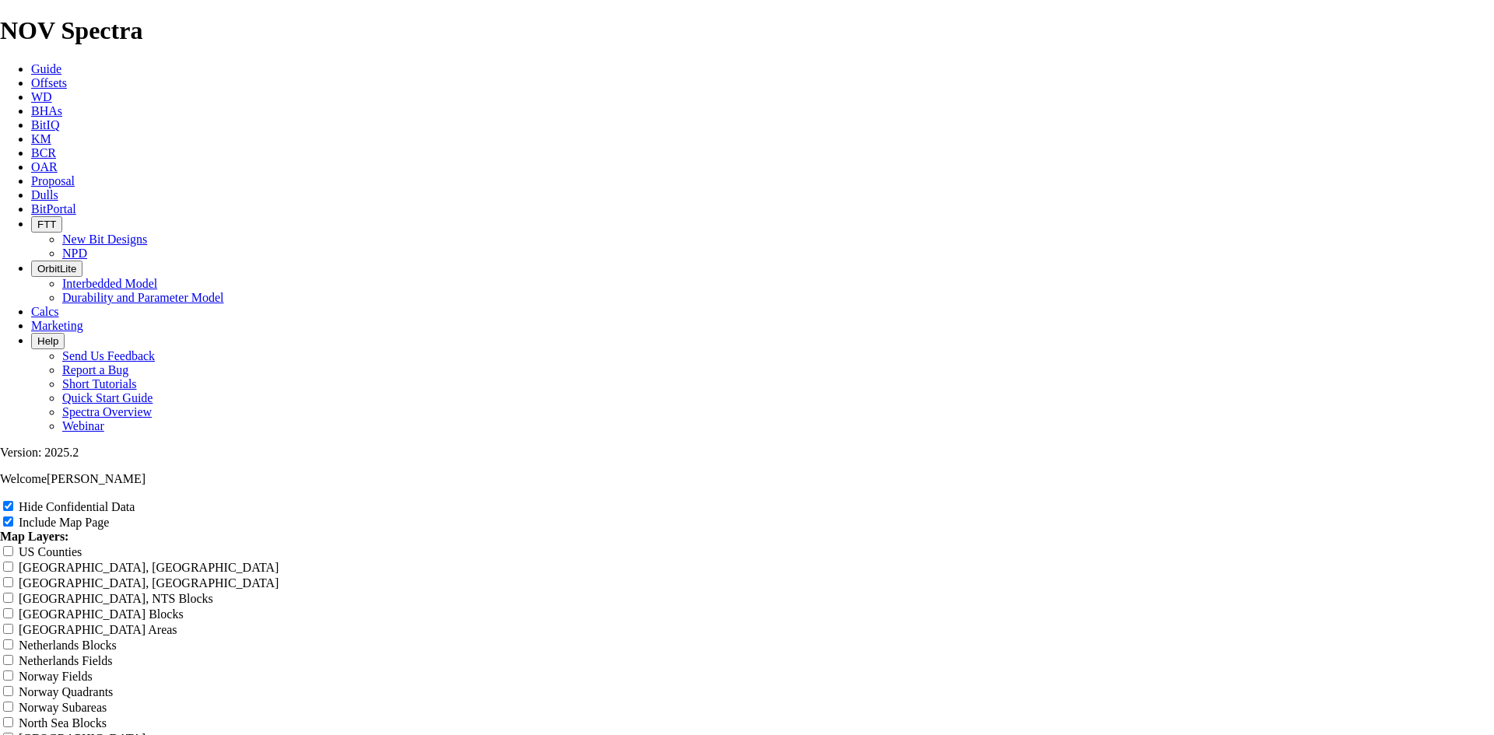
type input "9.88 TKC63-A1 Curve offs"
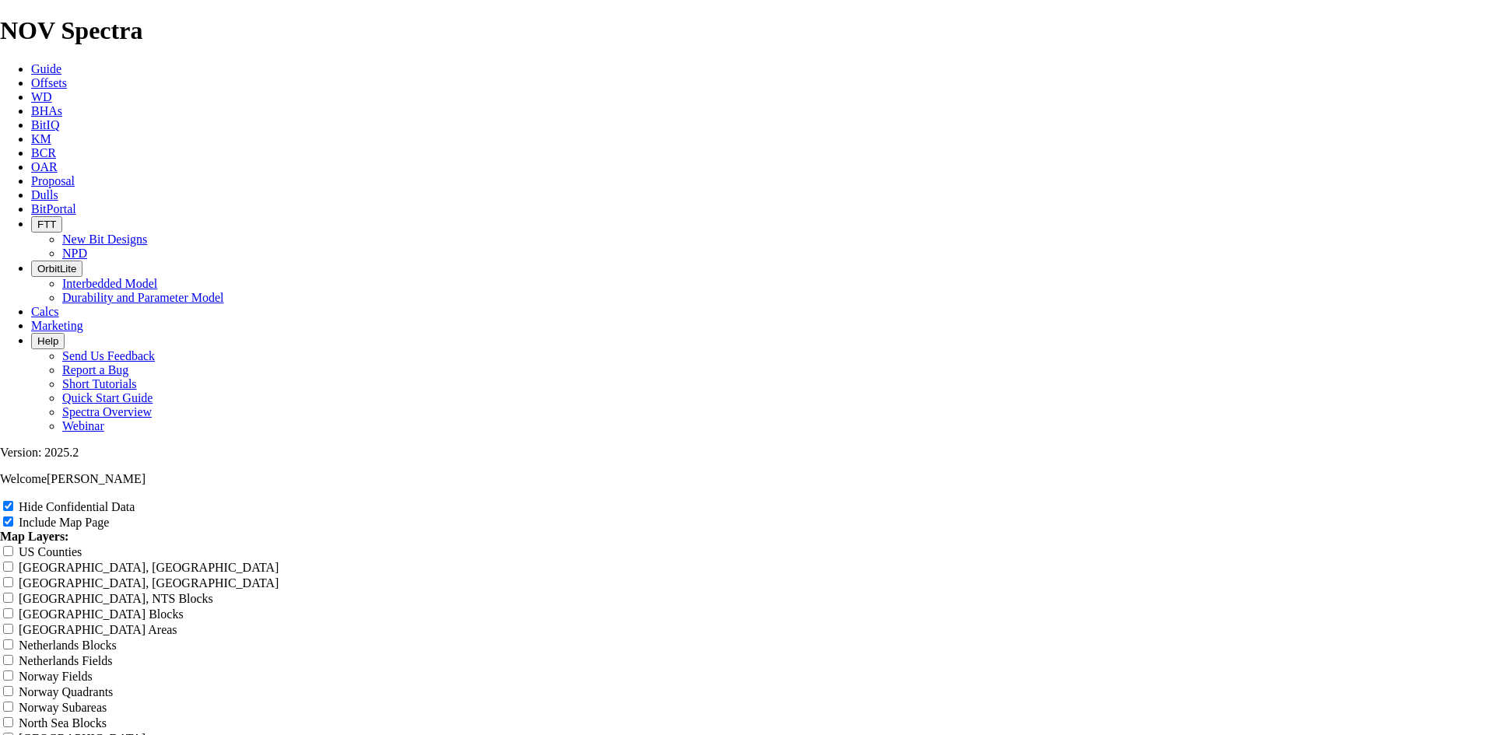
type input "9.88 TKC63-A1 Curve offse"
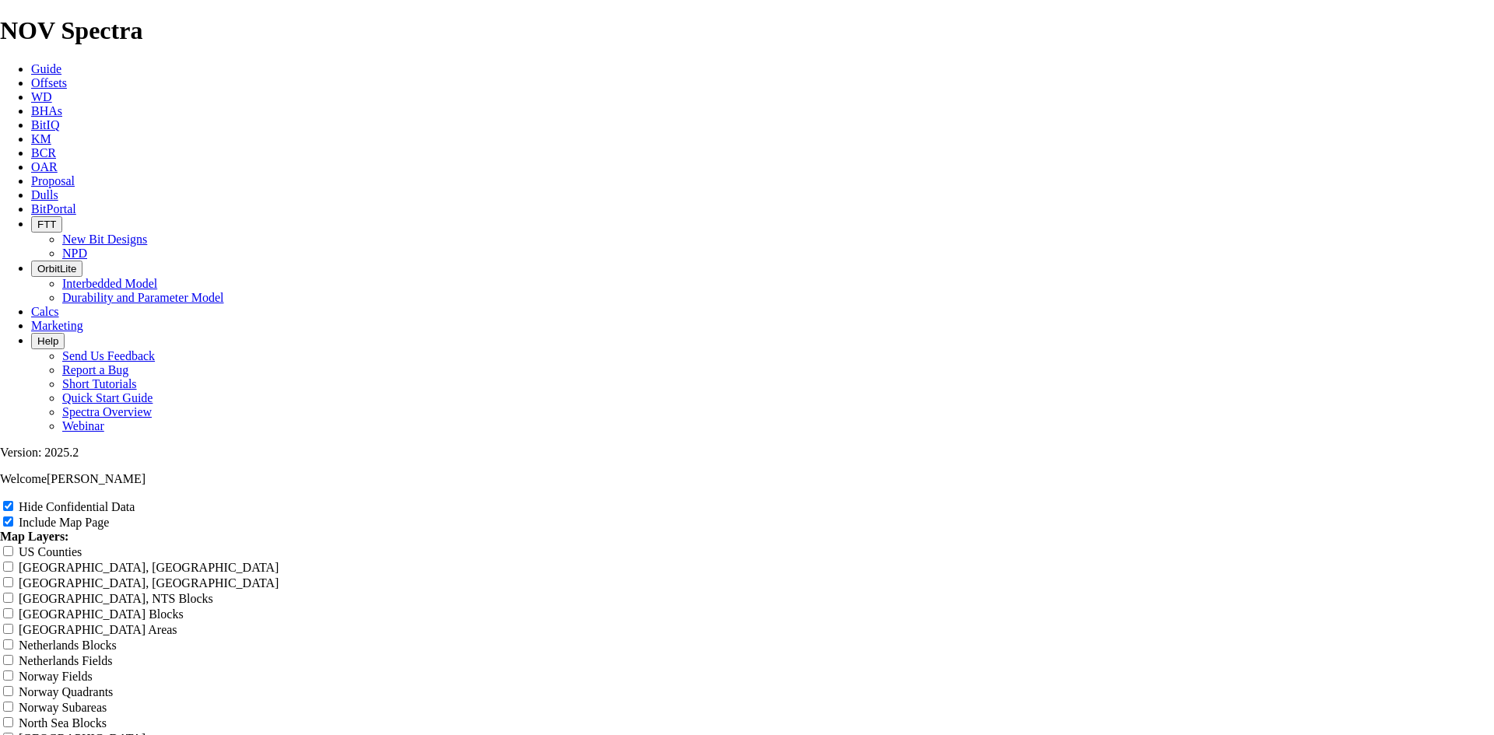
type input "9.88 TKC63-A1 Curve offset"
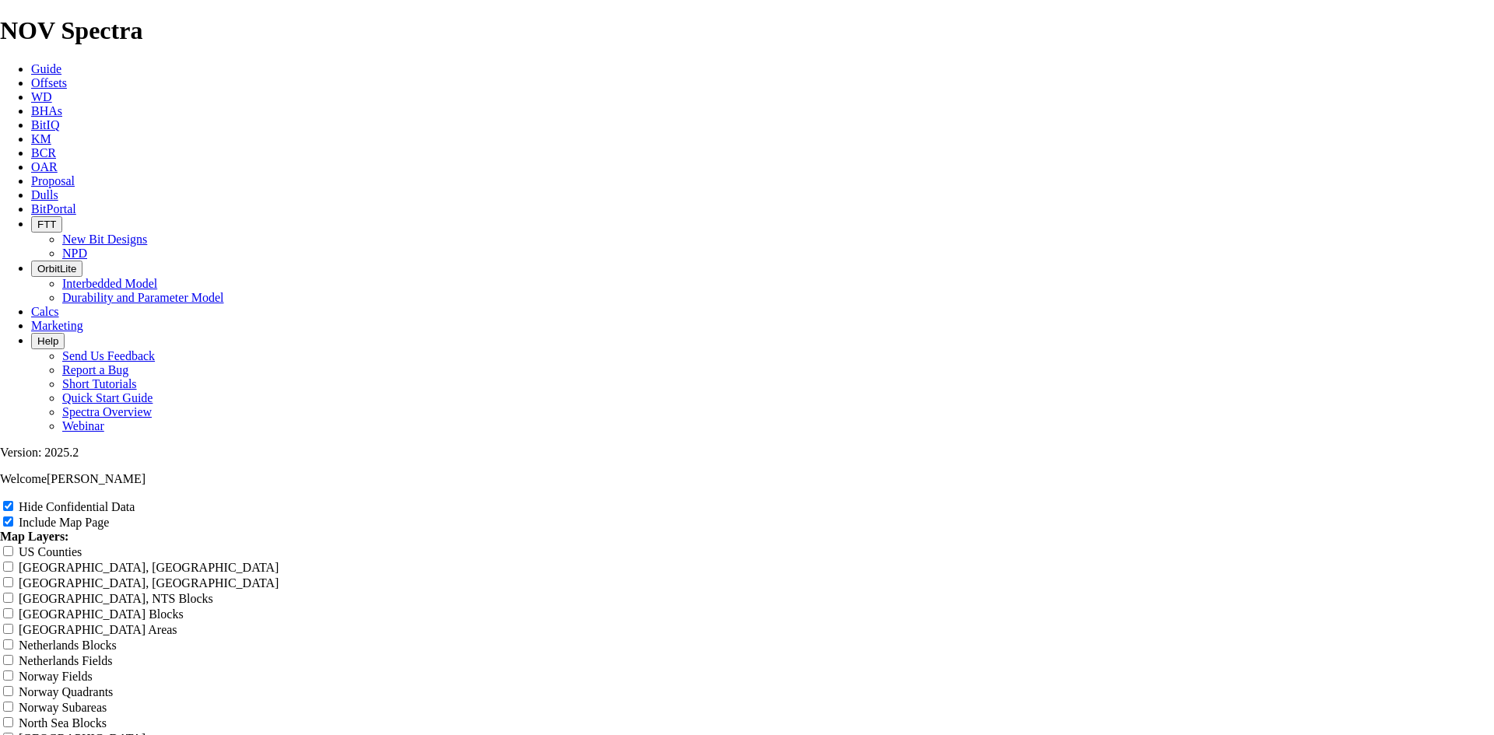
type input "9.88 TKC63-A1 Curve offsets"
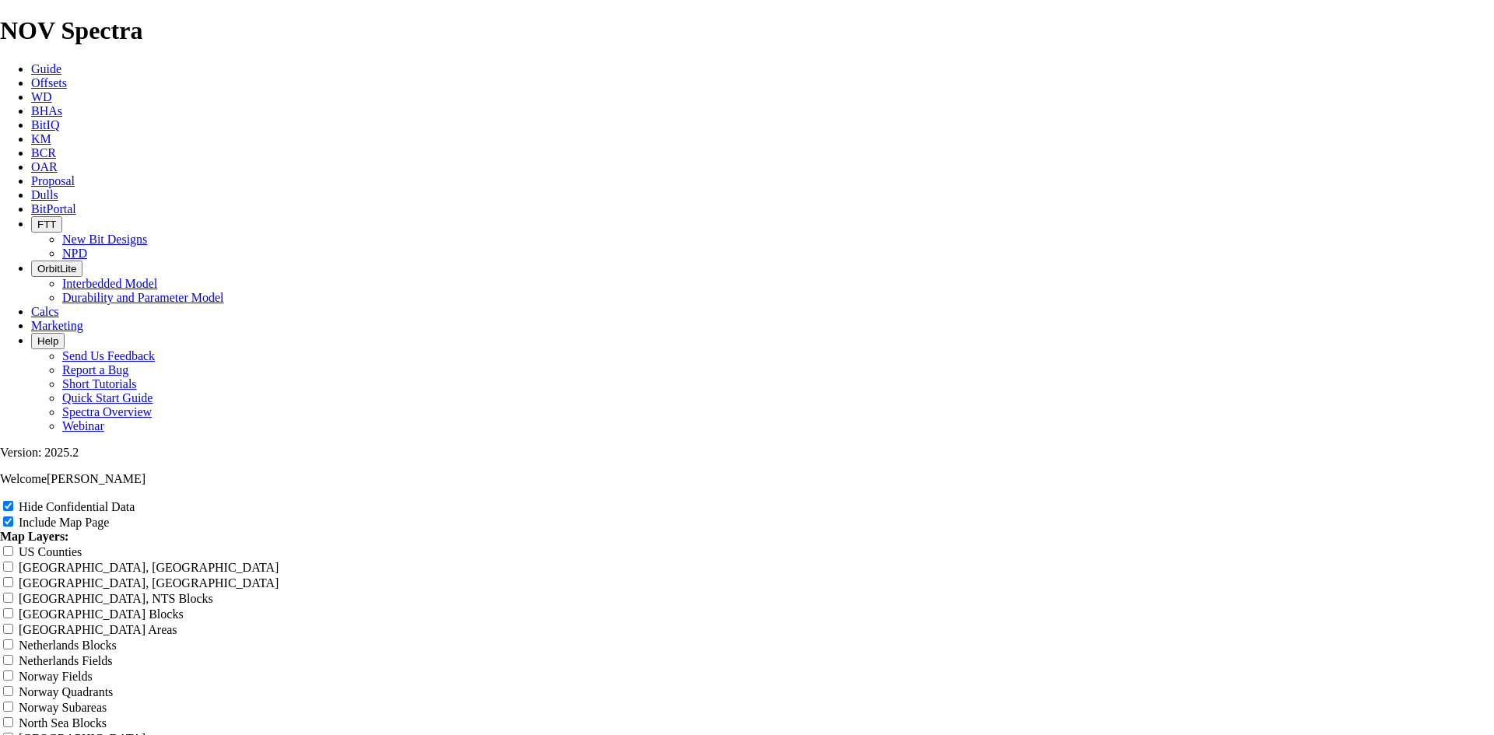
drag, startPoint x: 784, startPoint y: 125, endPoint x: 583, endPoint y: 139, distance: 201.3
type input "9.88 TKC63-A1 Curve offsets"
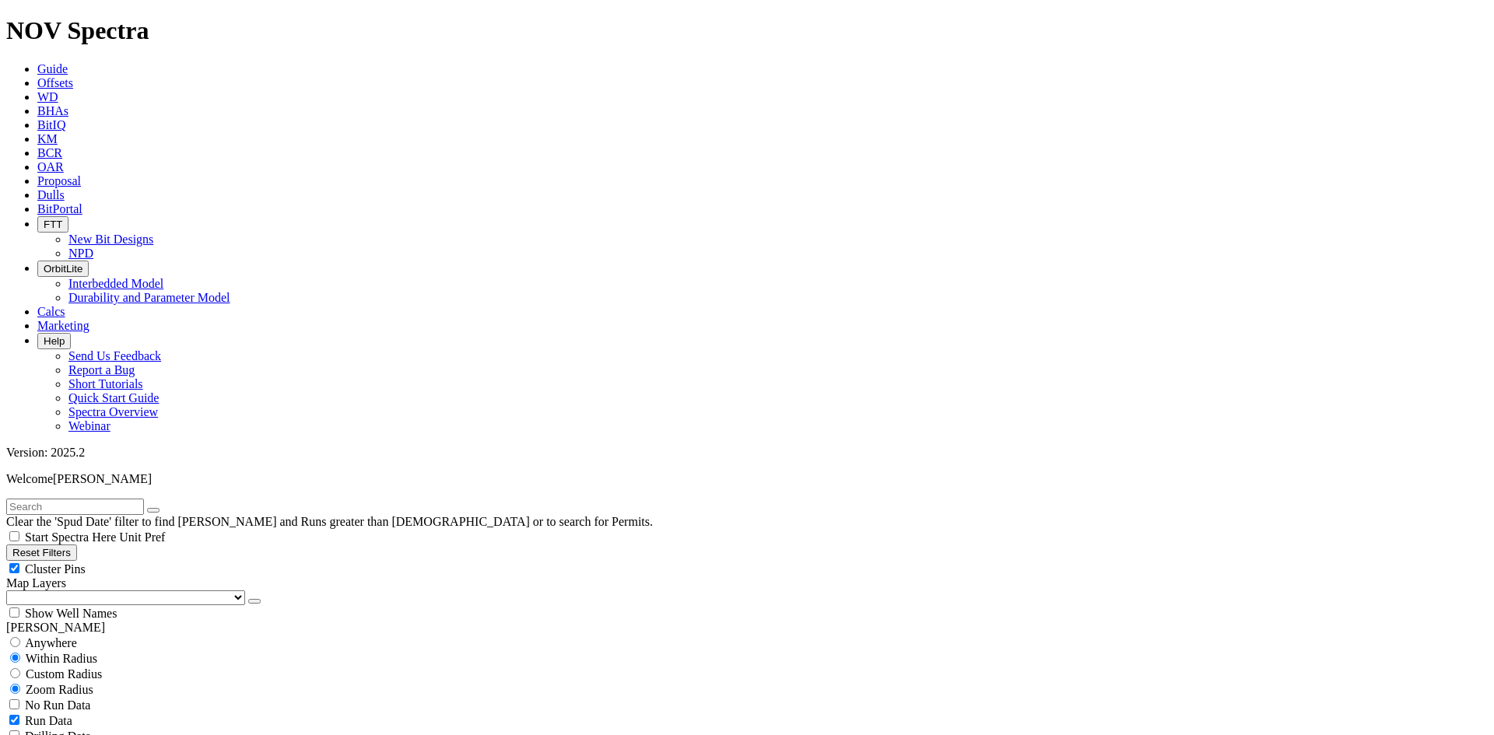
click at [230, 561] on div "Cluster Pins" at bounding box center [747, 569] width 1482 height 16
checkbox input "false"
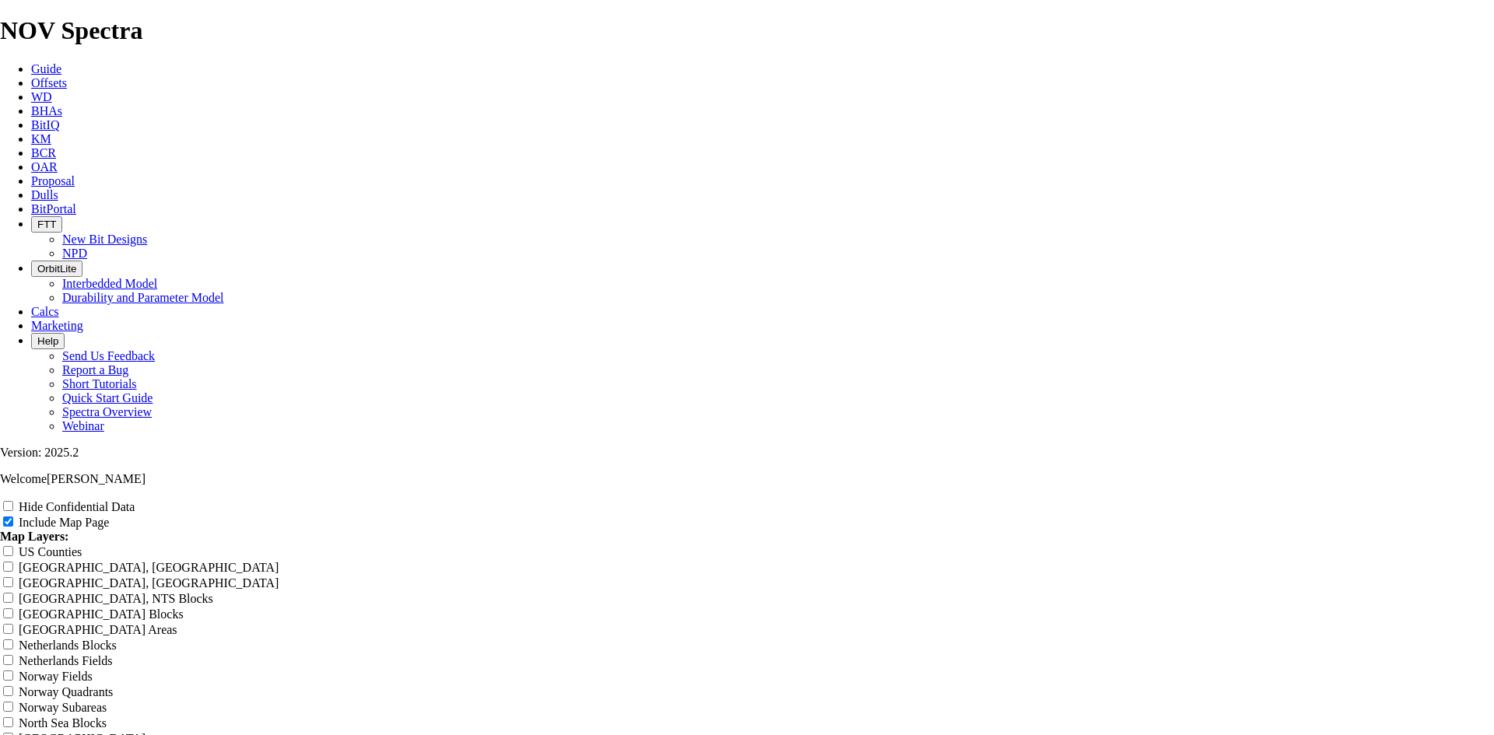
click at [135, 500] on label "Hide Confidential Data" at bounding box center [77, 506] width 116 height 13
click at [13, 501] on input "Hide Confidential Data" at bounding box center [8, 506] width 10 height 10
checkbox input "true"
drag, startPoint x: 877, startPoint y: 114, endPoint x: 513, endPoint y: 142, distance: 365.2
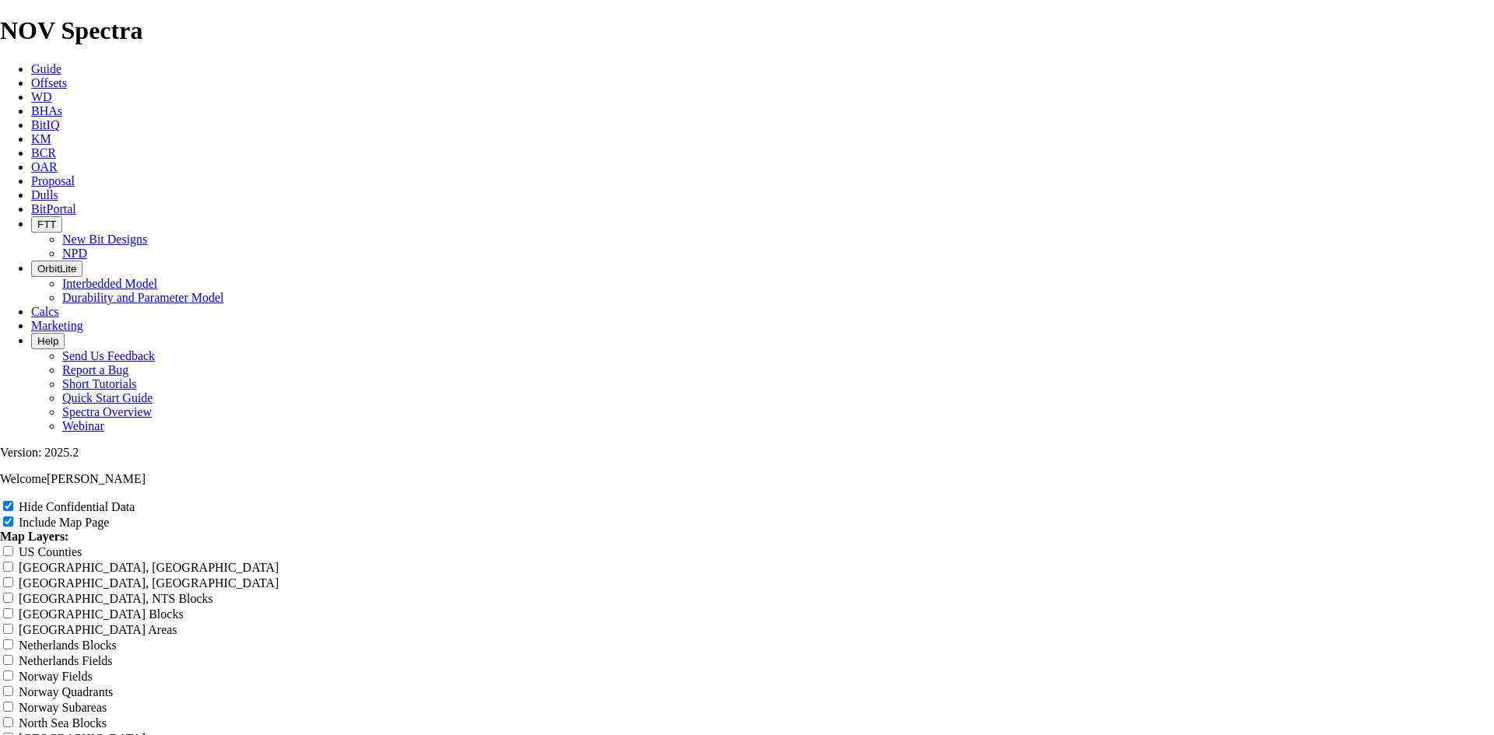
paste input "9.88 TKC63-A1 Curve offsets"
type input "9.88 TKC63-A1 Curve offsets"
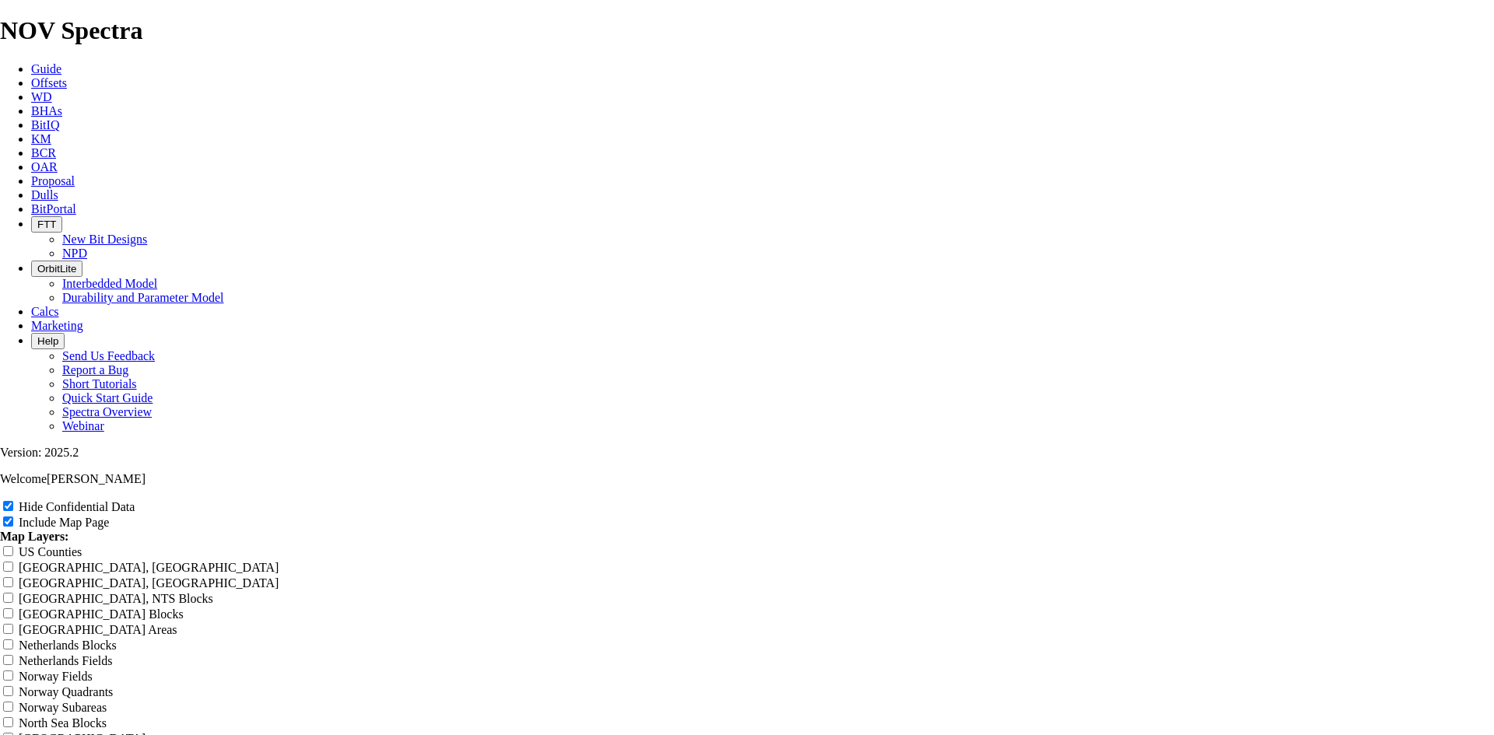
type input "9.88 TKC63-A1 Curve offsets"
